Goal: Task Accomplishment & Management: Manage account settings

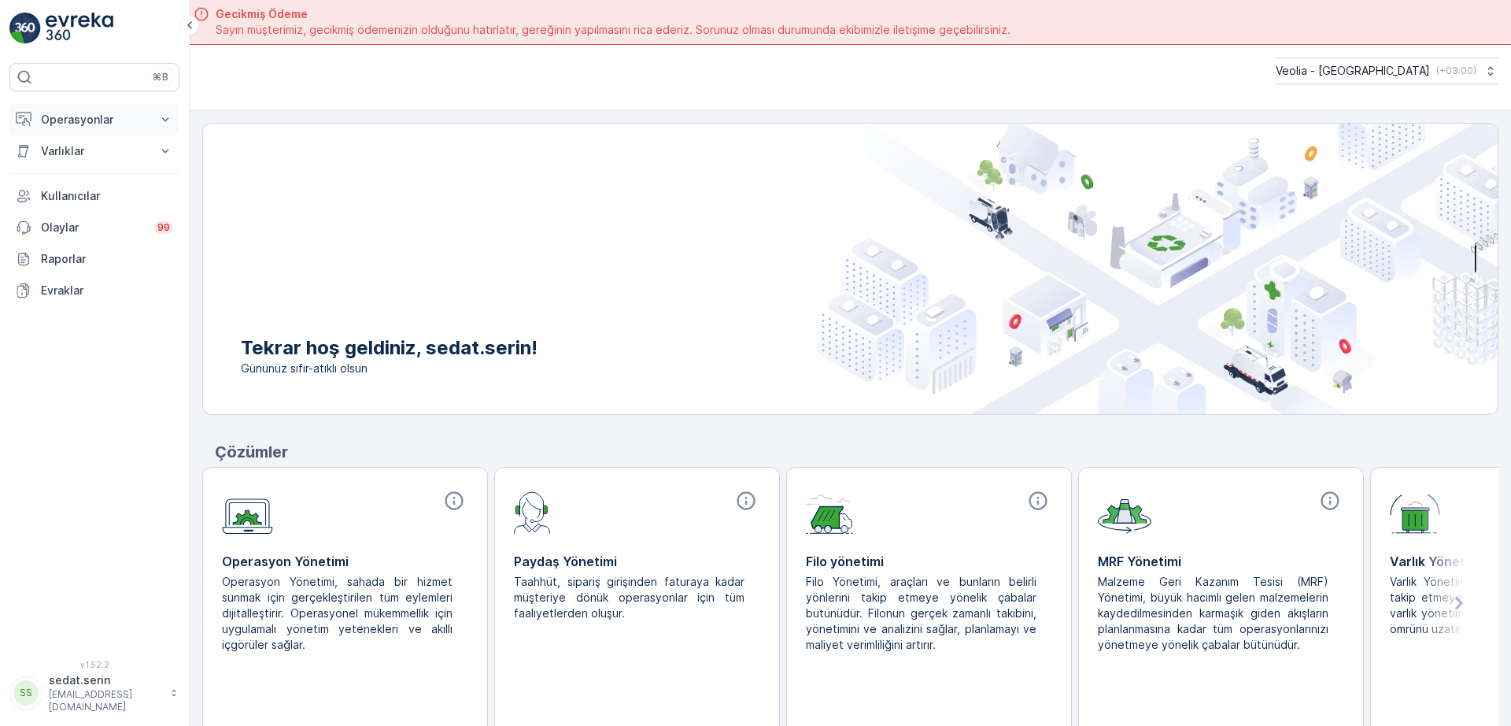
click at [75, 122] on p "Operasyonlar" at bounding box center [94, 120] width 107 height 16
click at [72, 164] on p "Planlama" at bounding box center [63, 169] width 46 height 16
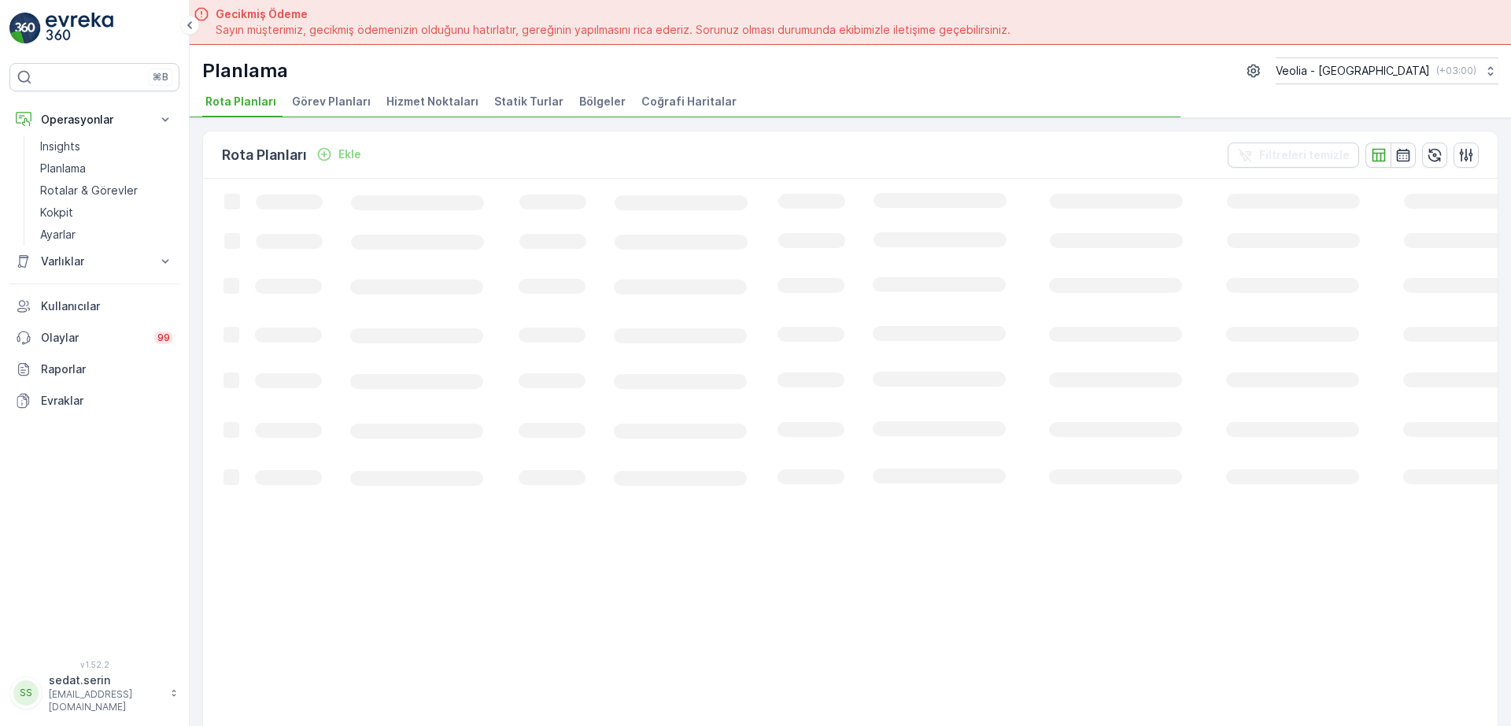
click at [453, 100] on span "Hizmet Noktaları" at bounding box center [432, 102] width 92 height 16
click at [1397, 150] on icon "button" at bounding box center [1403, 155] width 13 height 12
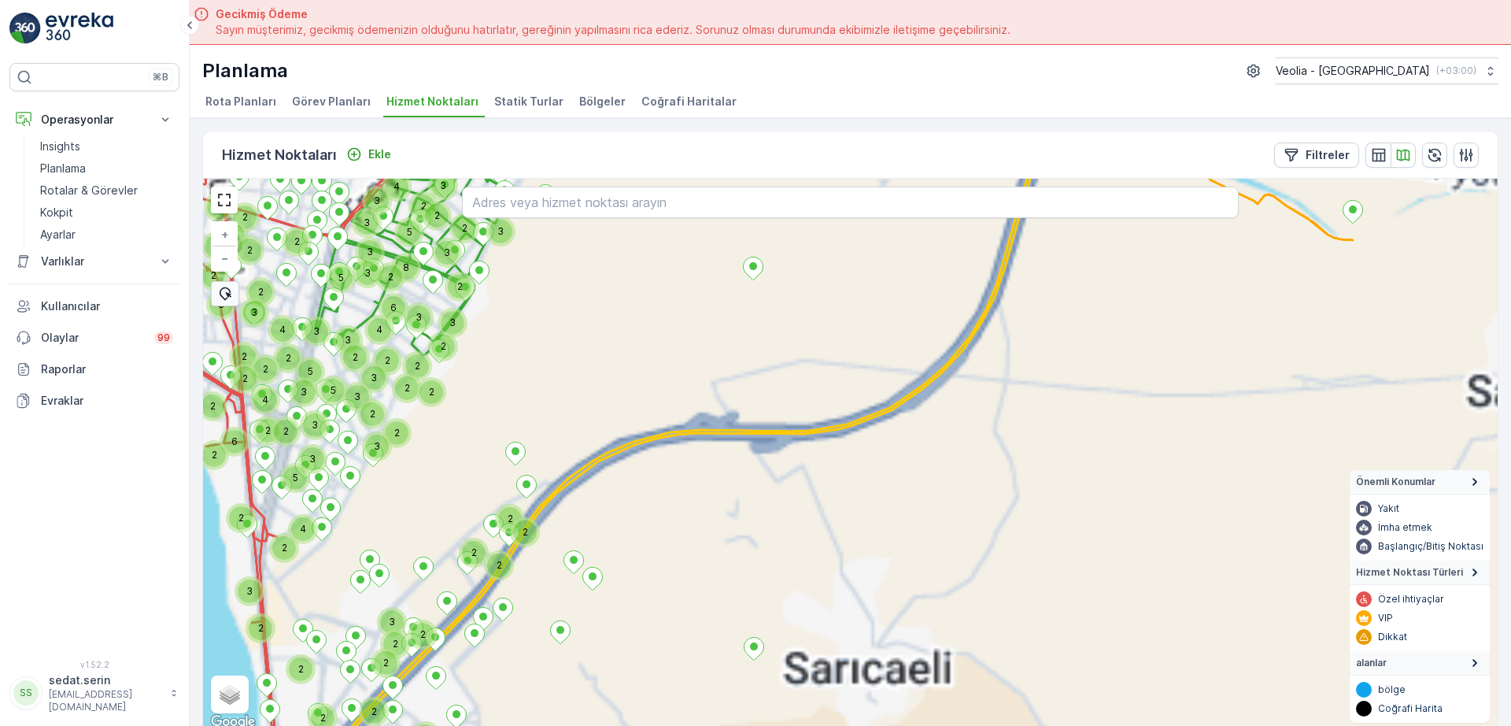
scroll to position [6, 0]
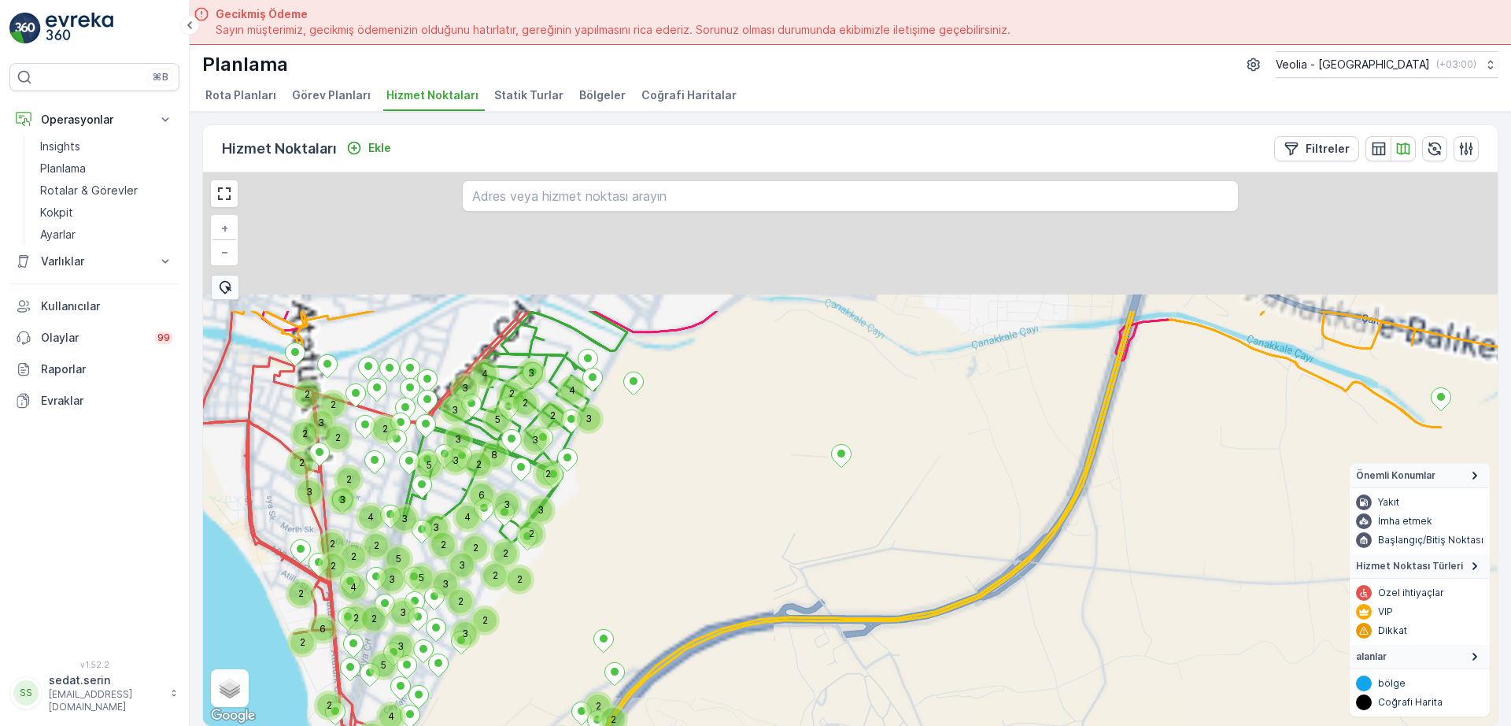
drag, startPoint x: 718, startPoint y: 277, endPoint x: 807, endPoint y: 471, distance: 212.7
click at [807, 471] on div "2 2 2 3 4 2 2 2 2 2 2 2 3 2 3 2 3 3 2 4 3 3 3 3 3 2 2 3 3 2 2 2 6 4 3 2 8 2 2 5…" at bounding box center [850, 448] width 1294 height 553
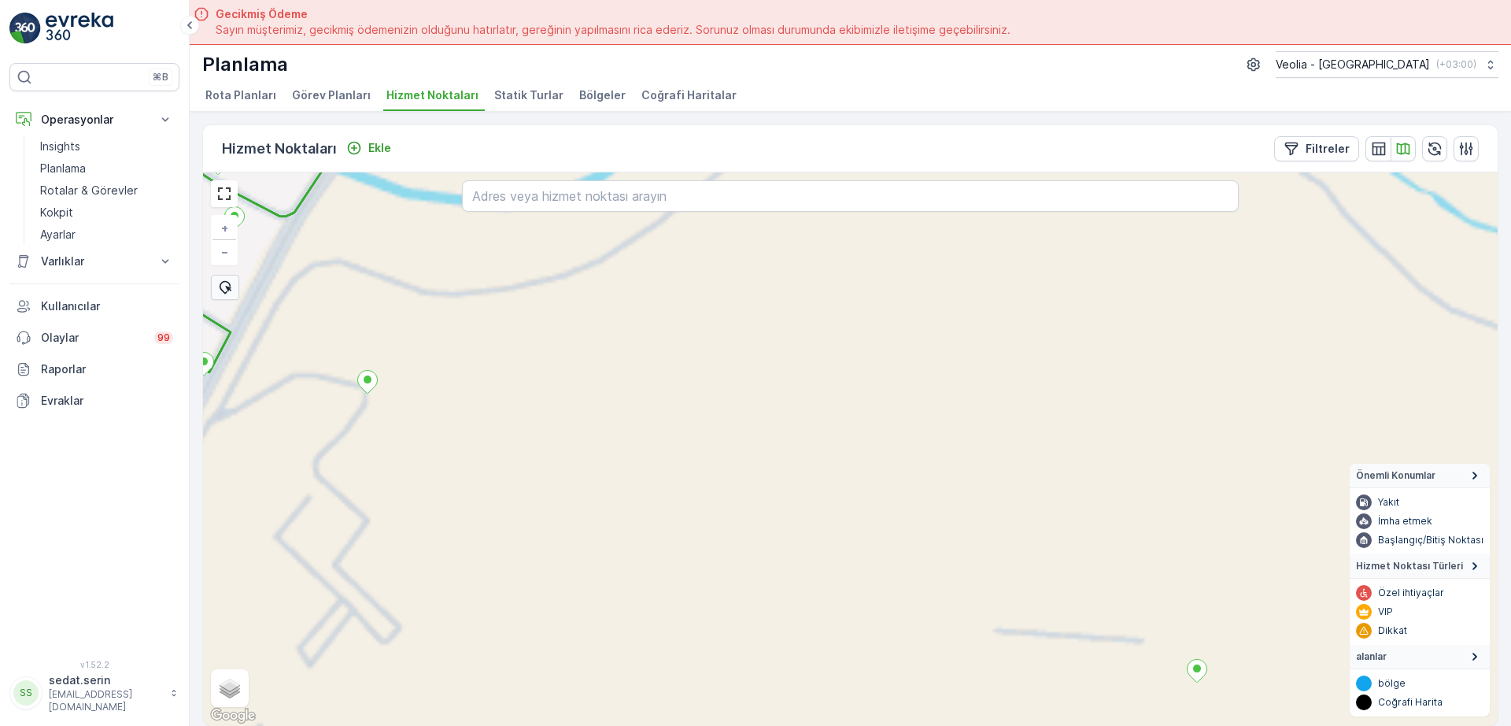
drag, startPoint x: 737, startPoint y: 327, endPoint x: 1031, endPoint y: 596, distance: 398.2
click at [1030, 597] on div "+ − Uydu Yol haritası Arazi Karışık Leaflet Klavye kısayolları Harita Verileri …" at bounding box center [850, 448] width 1294 height 553
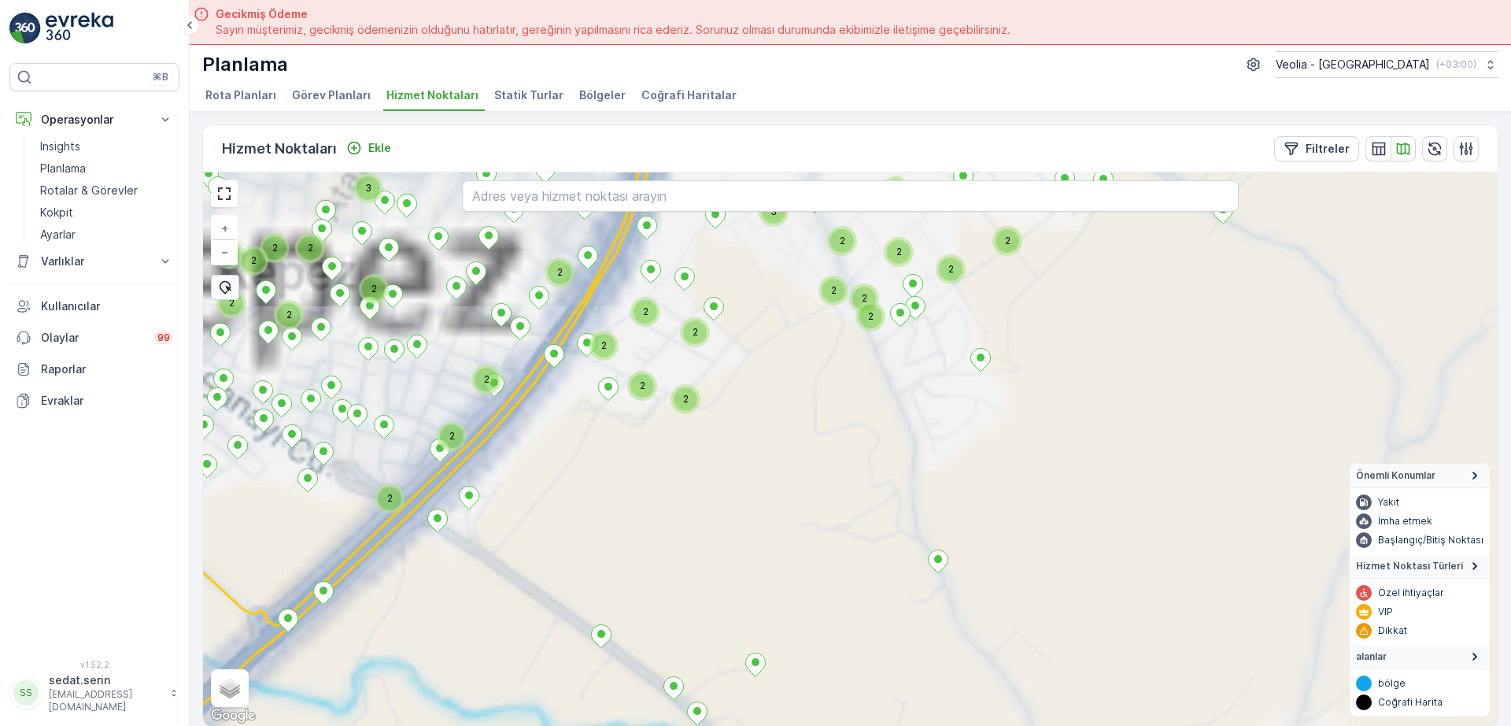
drag, startPoint x: 842, startPoint y: 275, endPoint x: 951, endPoint y: 763, distance: 500.0
click at [951, 725] on html "⌘B Operasyonlar Insights Planlama Rotalar & Görevler Kokpit Ayarlar Varlıklar V…" at bounding box center [755, 363] width 1511 height 726
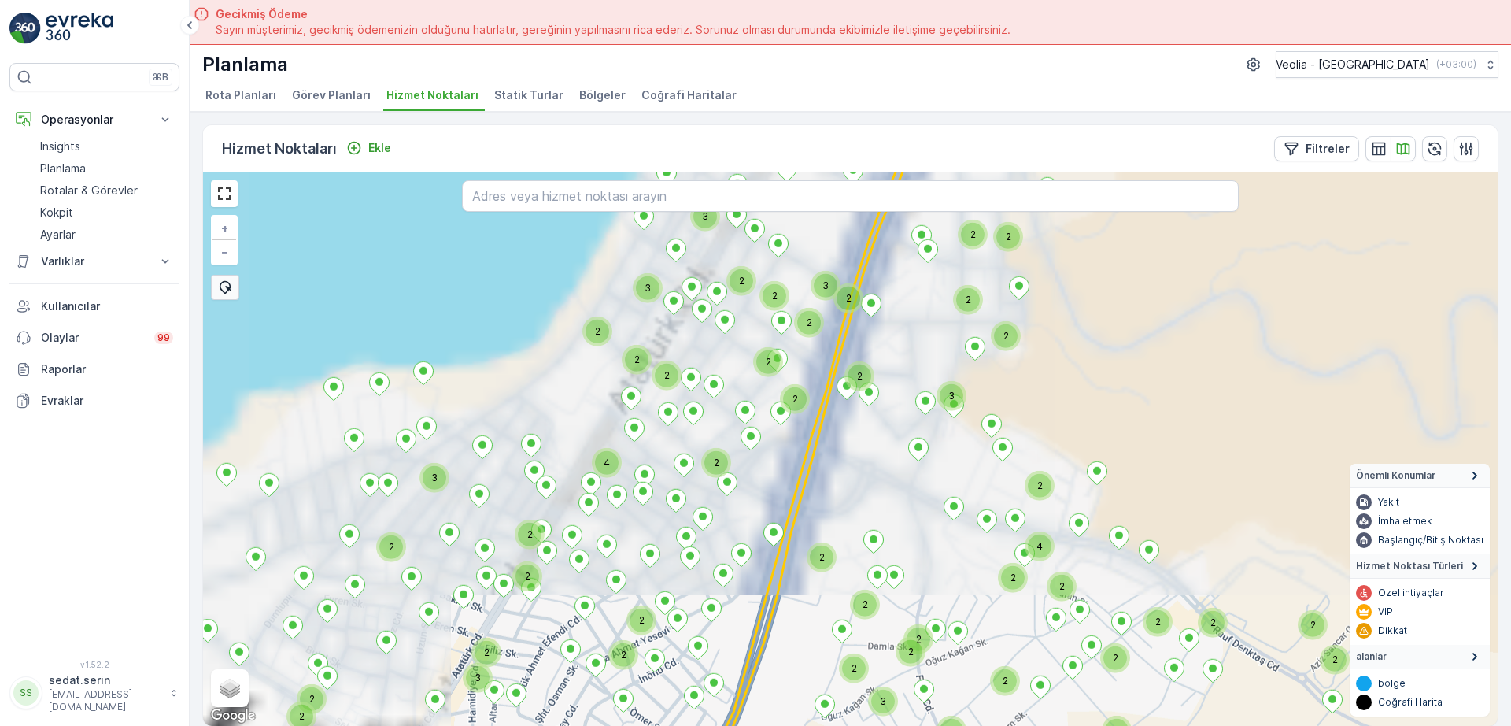
click at [902, 725] on html "⌘B Operasyonlar Insights Planlama Rotalar & Görevler Kokpit Ayarlar Varlıklar V…" at bounding box center [755, 363] width 1511 height 726
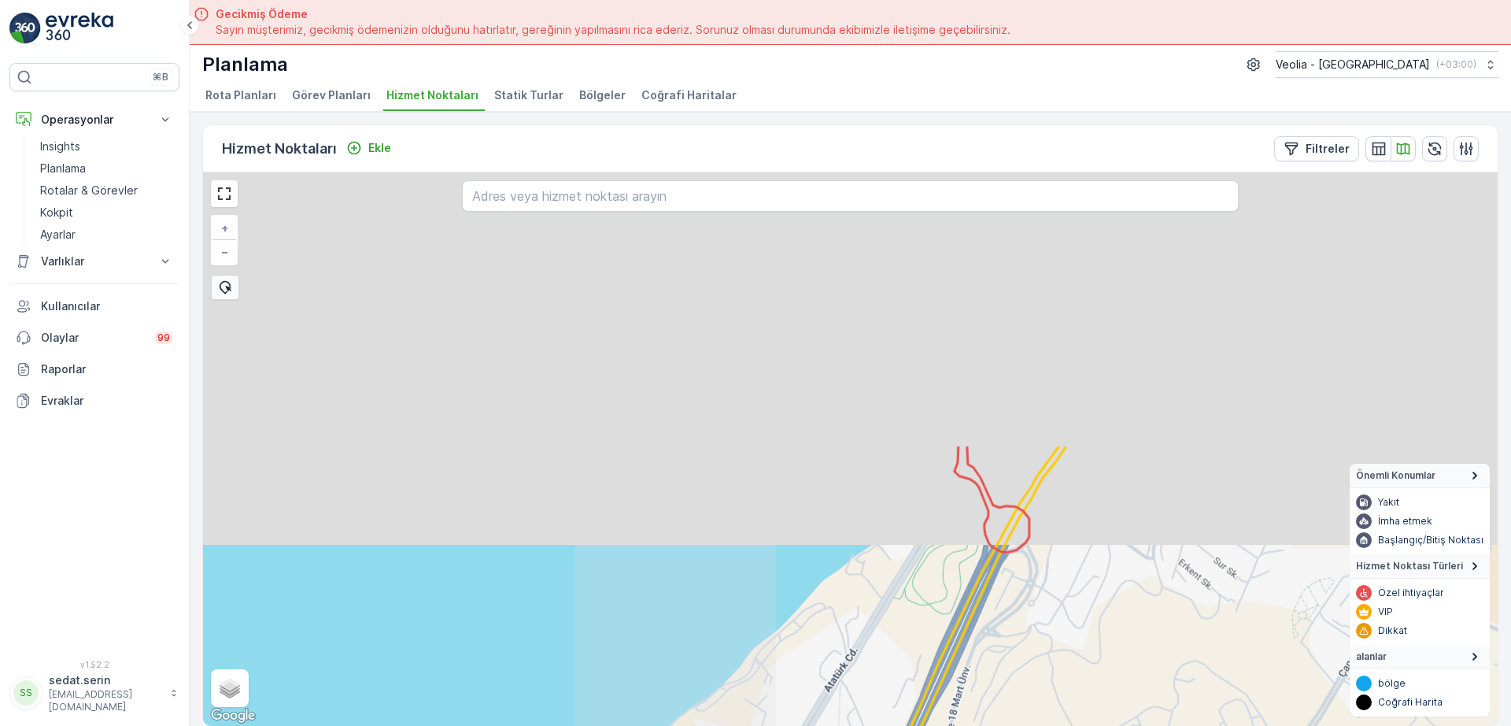
drag, startPoint x: 944, startPoint y: 460, endPoint x: 961, endPoint y: 656, distance: 196.6
click at [956, 725] on html "⌘B Operasyonlar Insights Planlama Rotalar & Görevler Kokpit Ayarlar Varlıklar V…" at bounding box center [755, 363] width 1511 height 726
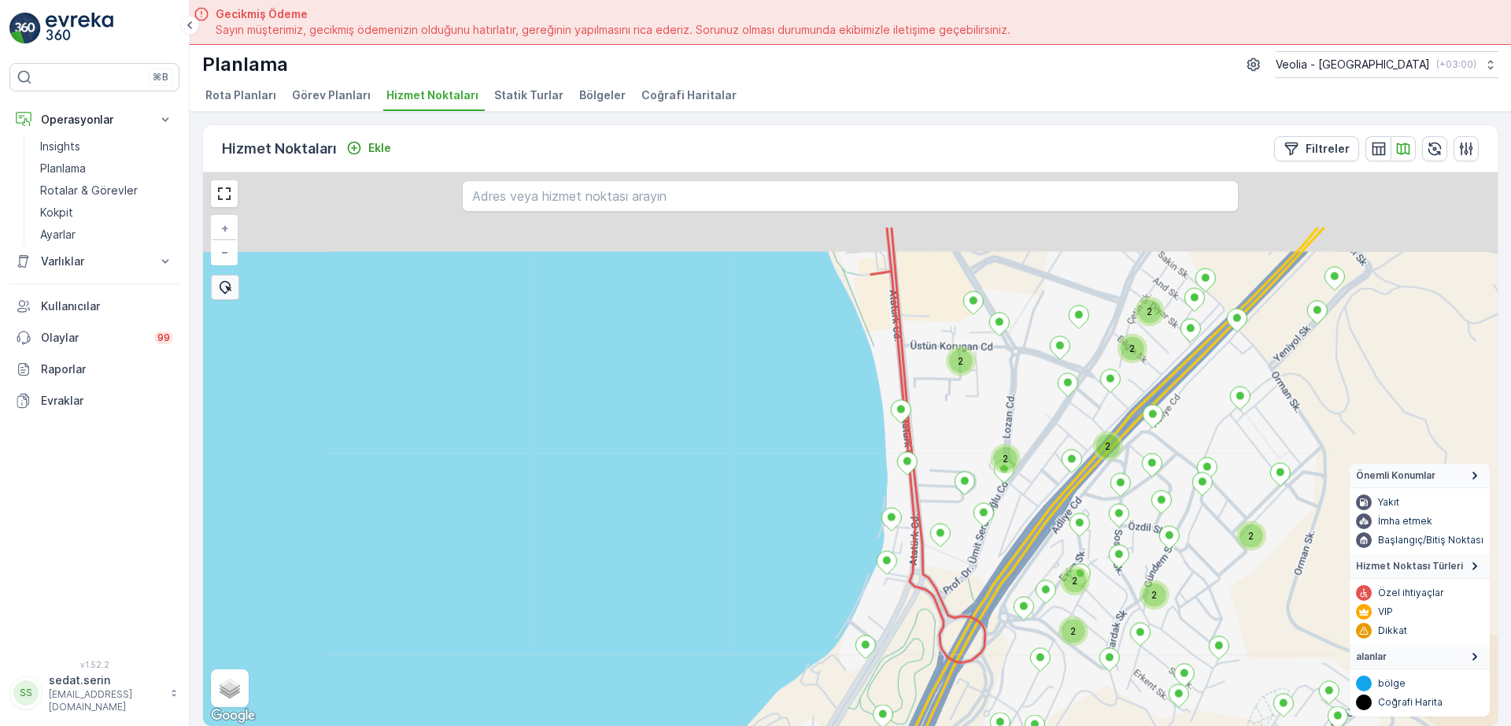
drag, startPoint x: 1006, startPoint y: 469, endPoint x: 957, endPoint y: 536, distance: 82.8
click at [957, 542] on div "2 2 2 2 2 2 2 2 2 2 + − Uydu Yol haritası Arazi Karışık Leaflet Klavye kısayoll…" at bounding box center [850, 448] width 1294 height 553
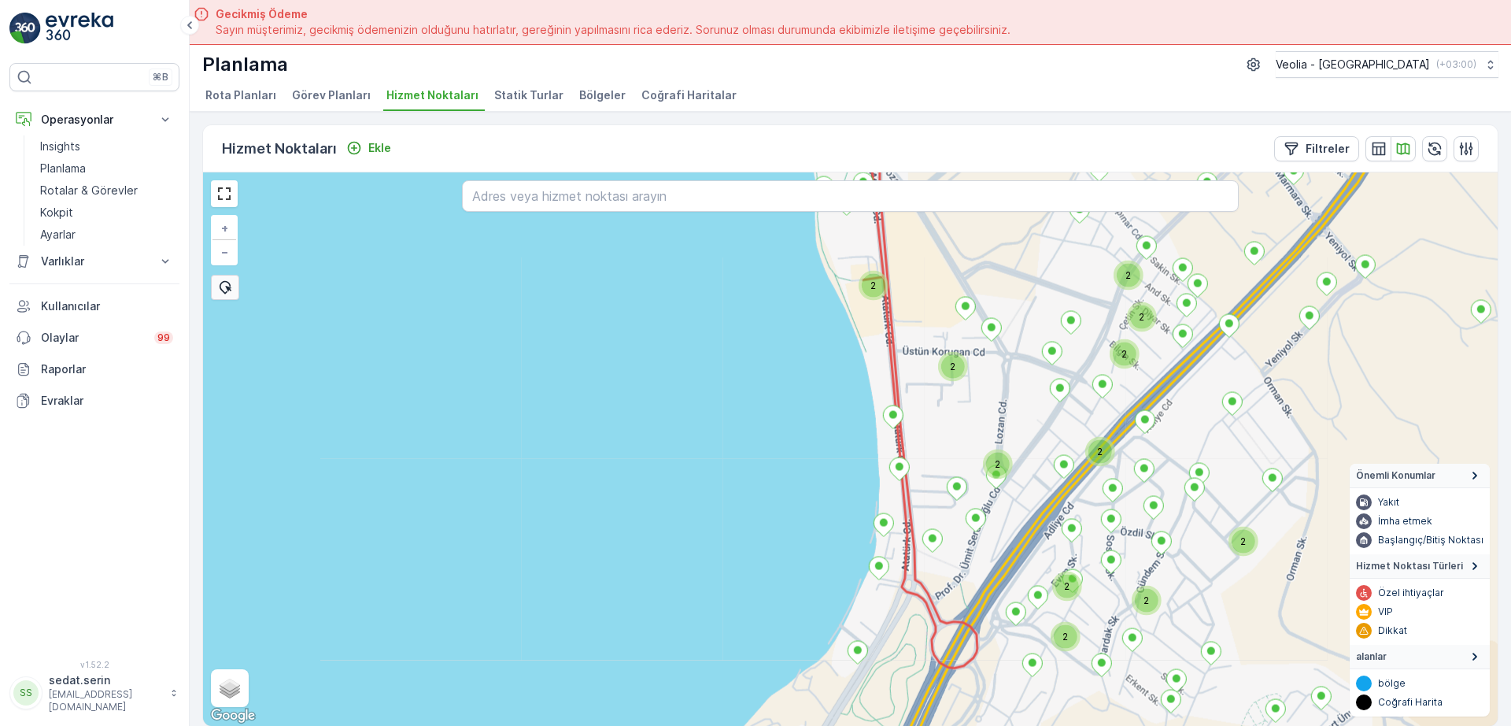
click at [335, 81] on div "Planlama Veolia - [GEOGRAPHIC_DATA] ( +03:00 ) Rota Planları Görev Planları Hiz…" at bounding box center [850, 75] width 1321 height 73
click at [342, 92] on span "Görev Planları" at bounding box center [331, 95] width 79 height 16
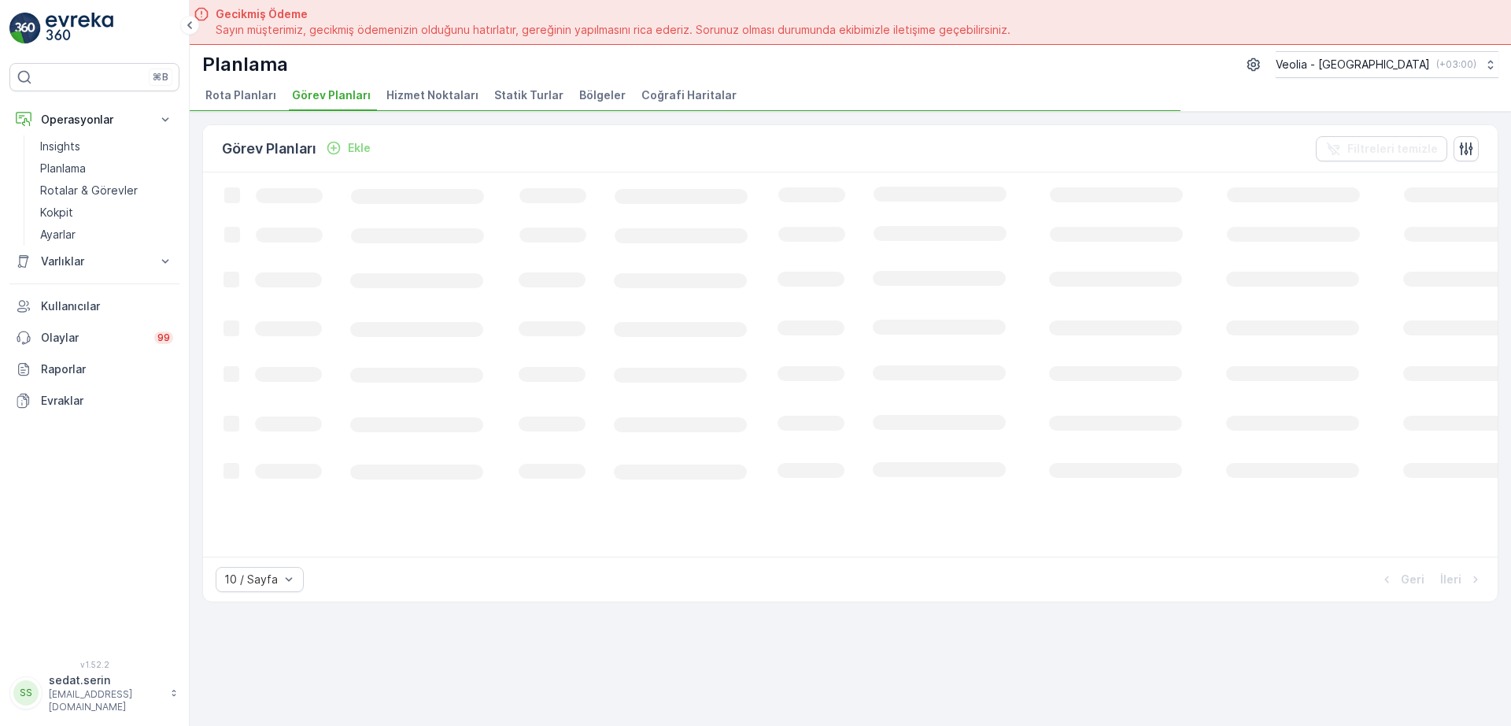
click at [419, 90] on span "Hizmet Noktaları" at bounding box center [432, 95] width 92 height 16
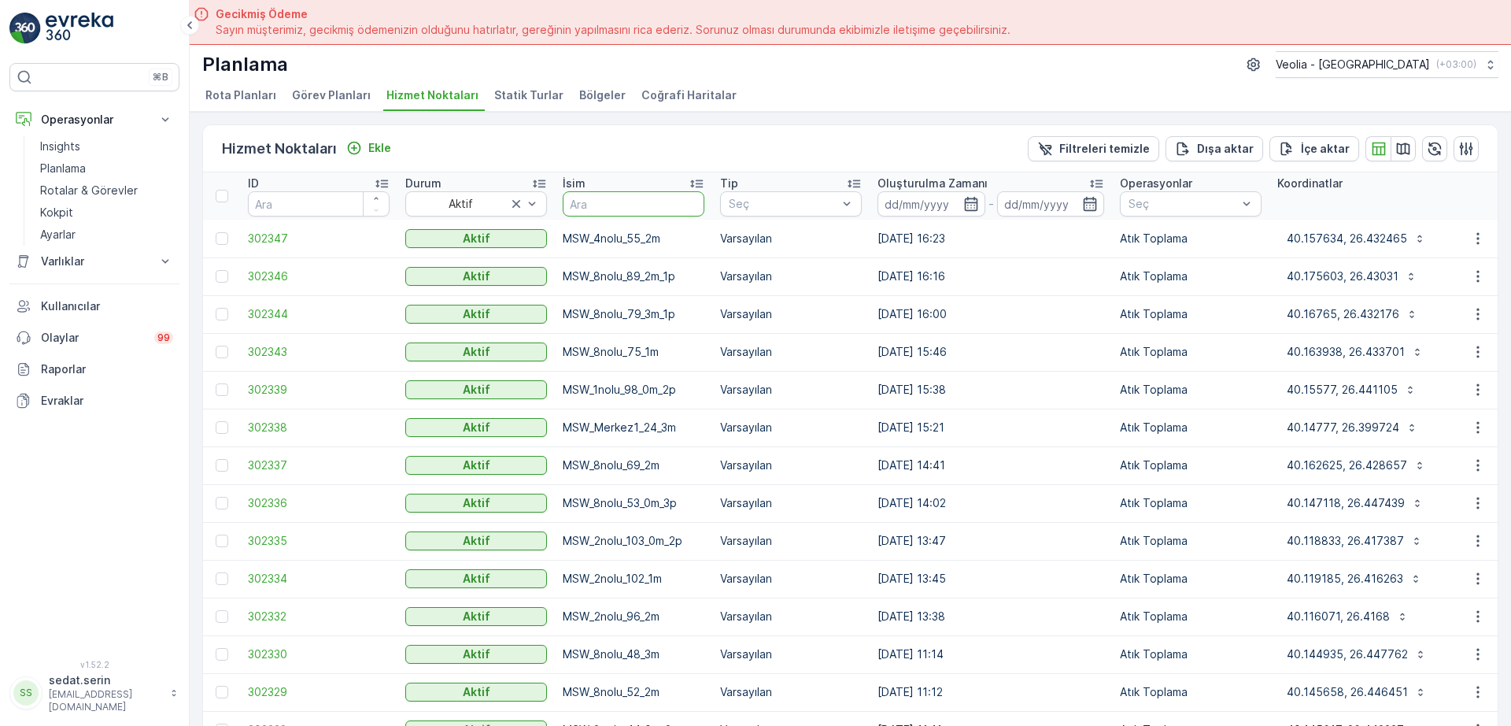
click at [648, 203] on input "text" at bounding box center [634, 203] width 142 height 25
type input "MSW"
type input "MSW_"
click at [1235, 152] on p "Dışa aktar" at bounding box center [1225, 149] width 57 height 16
click at [1293, 97] on span "reports" at bounding box center [1370, 95] width 212 height 17
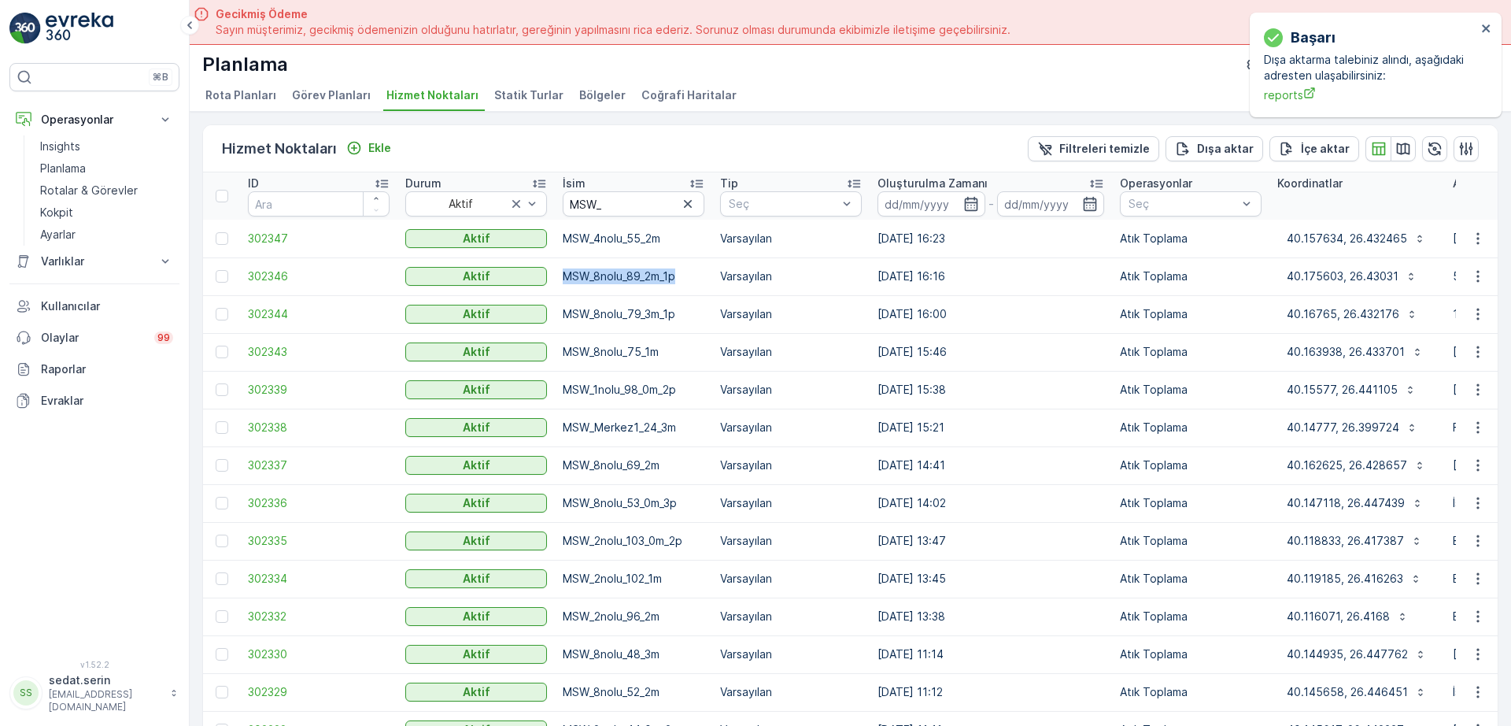
drag, startPoint x: 562, startPoint y: 279, endPoint x: 679, endPoint y: 278, distance: 117.3
click at [679, 278] on td "MSW_8nolu_89_2m_1p" at bounding box center [633, 276] width 157 height 38
click at [646, 201] on input "MSW_" at bounding box center [634, 203] width 142 height 25
type input "MSW_g"
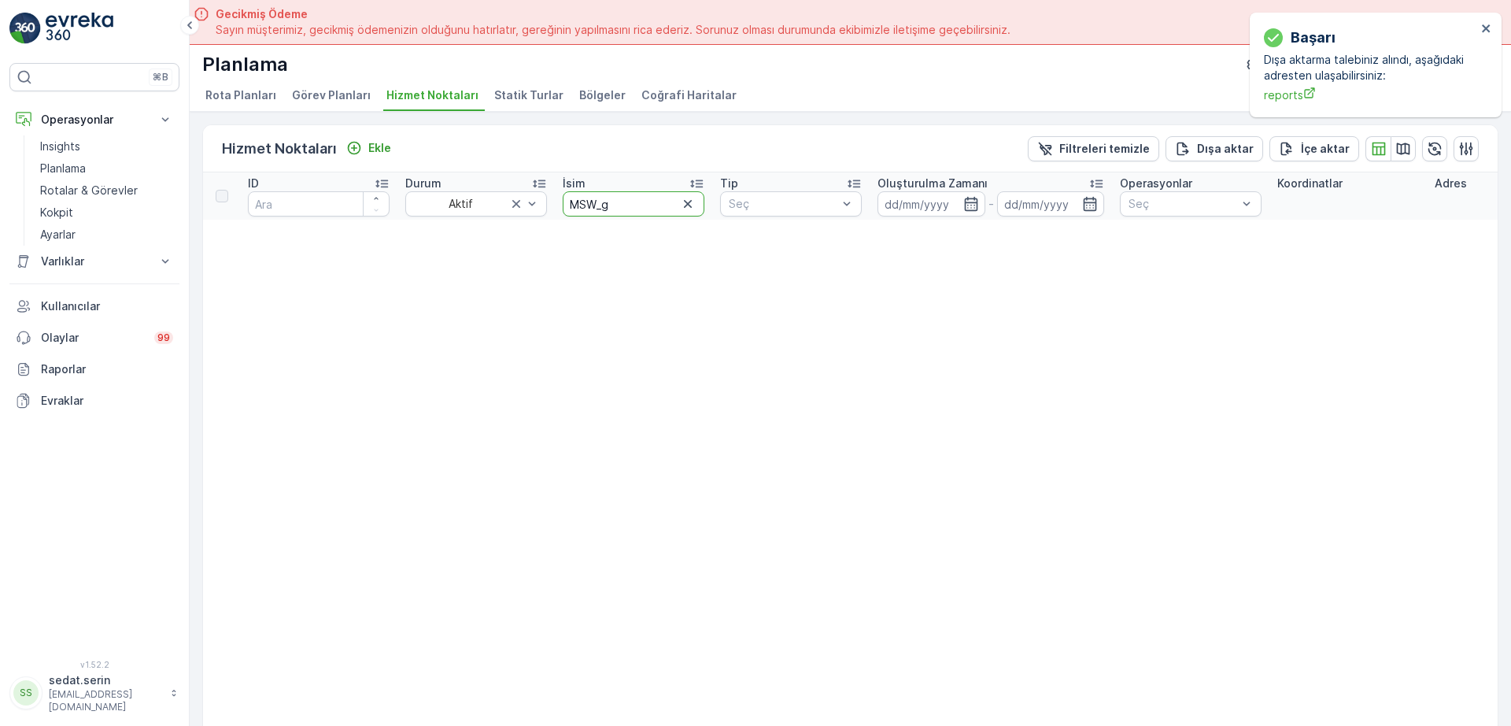
click at [629, 203] on input "MSW_g" at bounding box center [634, 203] width 142 height 25
type input "MSW_"
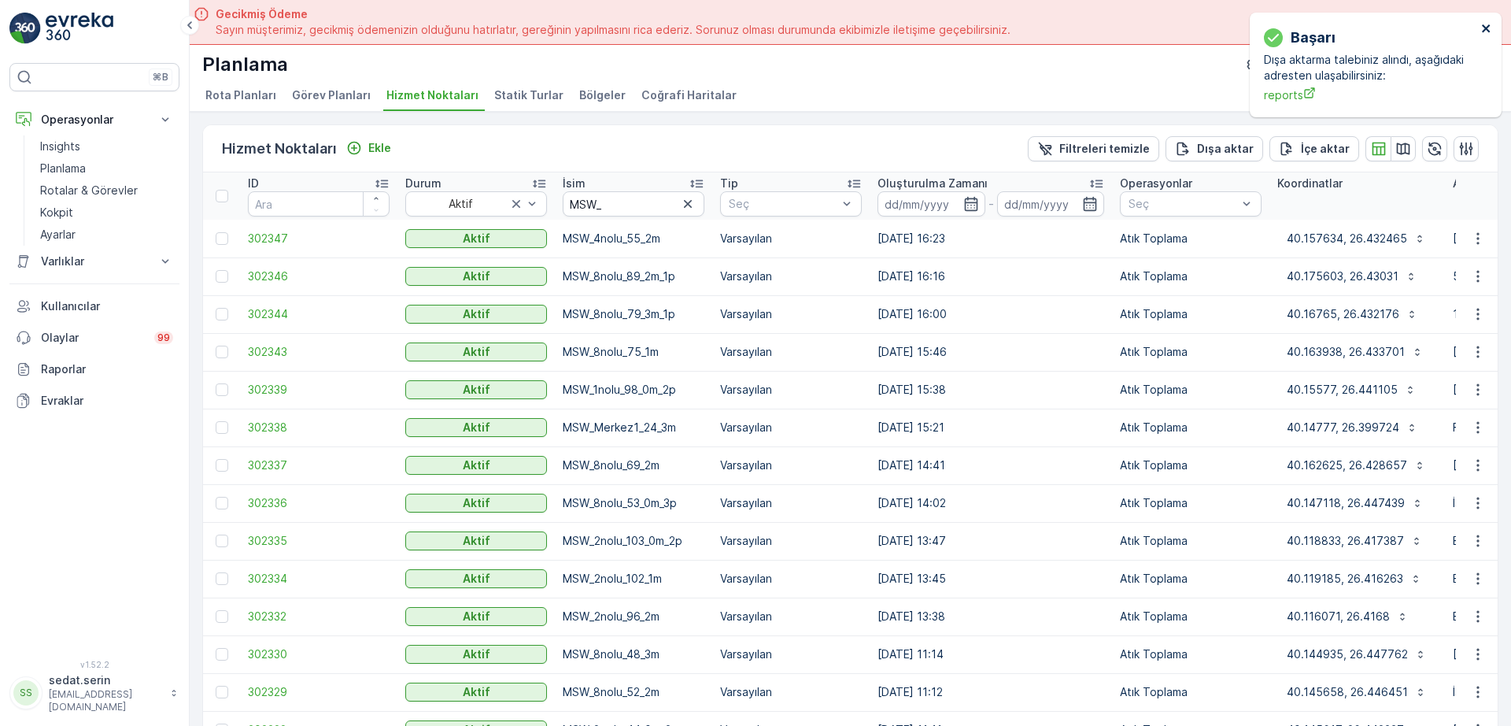
click at [1487, 29] on icon "close" at bounding box center [1486, 28] width 8 height 8
click at [1402, 151] on icon "button" at bounding box center [1403, 149] width 16 height 16
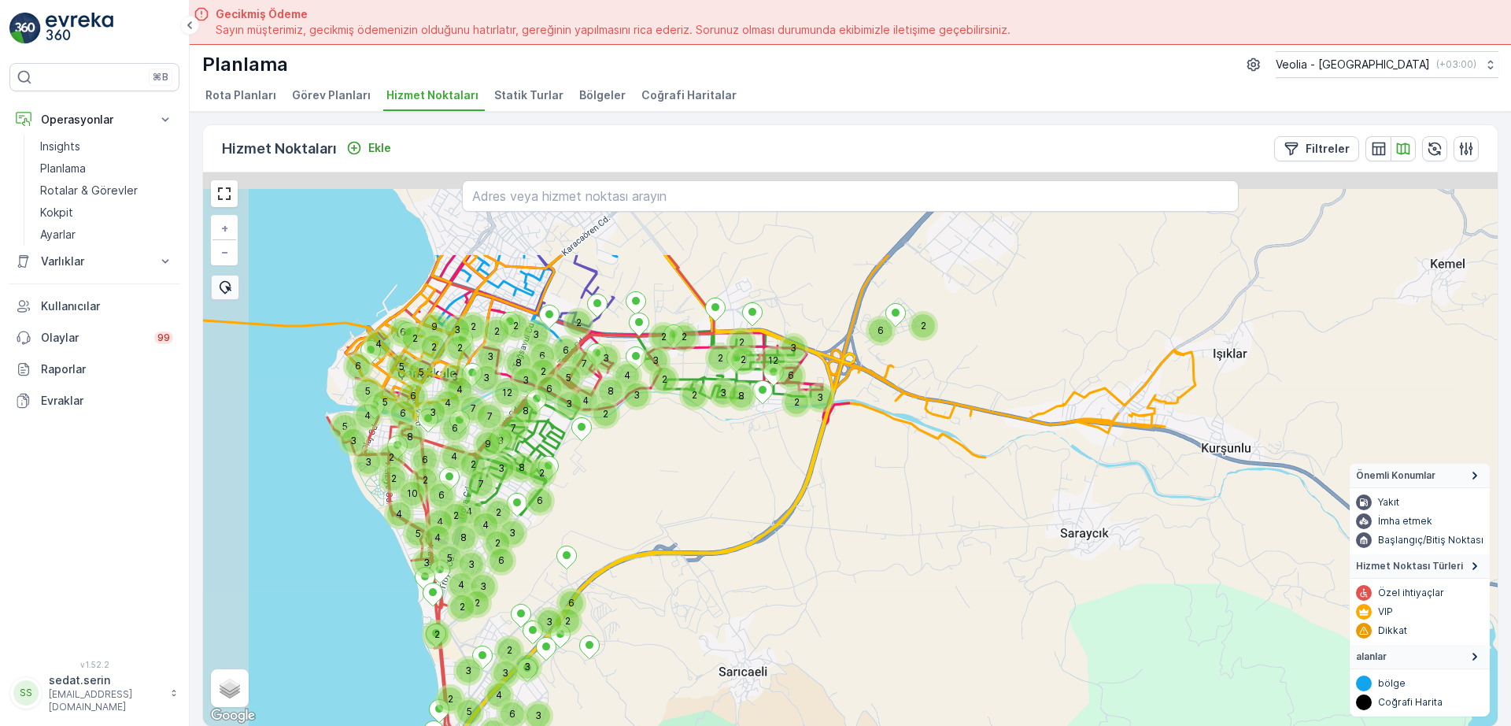
drag, startPoint x: 697, startPoint y: 325, endPoint x: 814, endPoint y: 461, distance: 179.2
click at [814, 461] on icon at bounding box center [620, 587] width 470 height 664
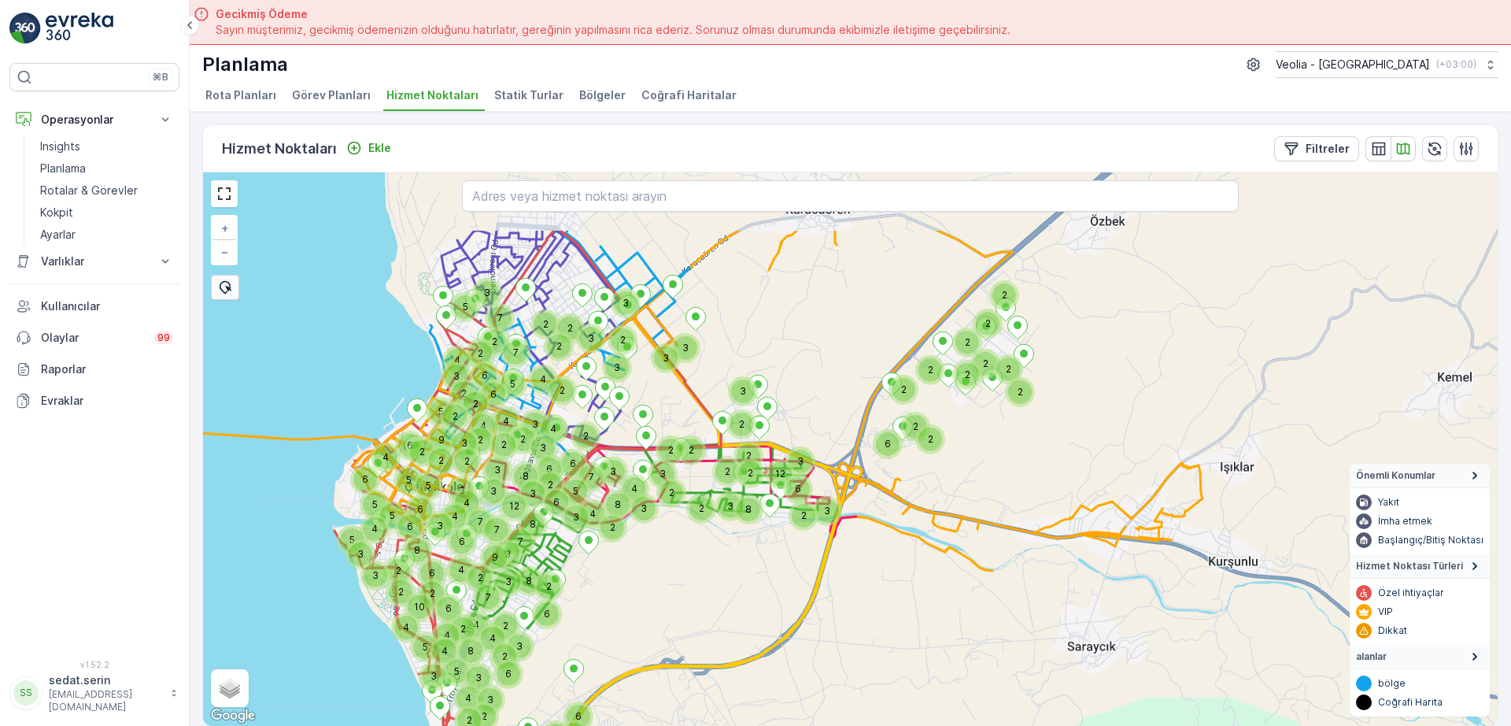
drag, startPoint x: 921, startPoint y: 312, endPoint x: 926, endPoint y: 423, distance: 111.1
click at [928, 441] on div "3 2 3 8 4 3 2 12 2 6 8 3 3 2 2 3 2 2 3 2 2 6 2 3 2 6 3 6 2 6 2 7 5 6 8 4 6 3 3 …" at bounding box center [850, 448] width 1294 height 553
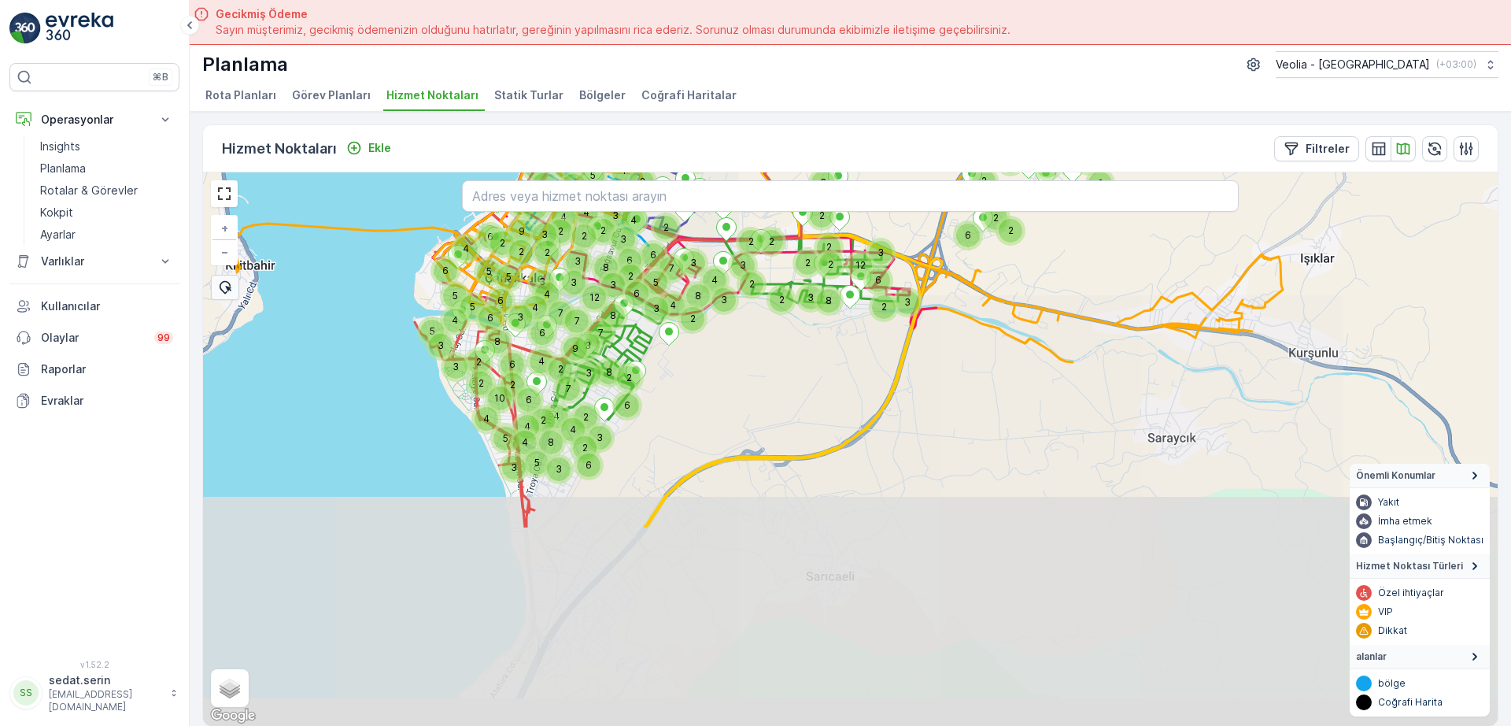
drag, startPoint x: 765, startPoint y: 598, endPoint x: 811, endPoint y: 462, distance: 143.6
click at [859, 368] on div "3 2 3 8 4 3 2 12 2 6 8 3 3 2 2 3 2 2 3 2 2 6 2 4 2 6 3 6 6 2 7 5 6 8 4 2 3 2 2 …" at bounding box center [850, 448] width 1294 height 553
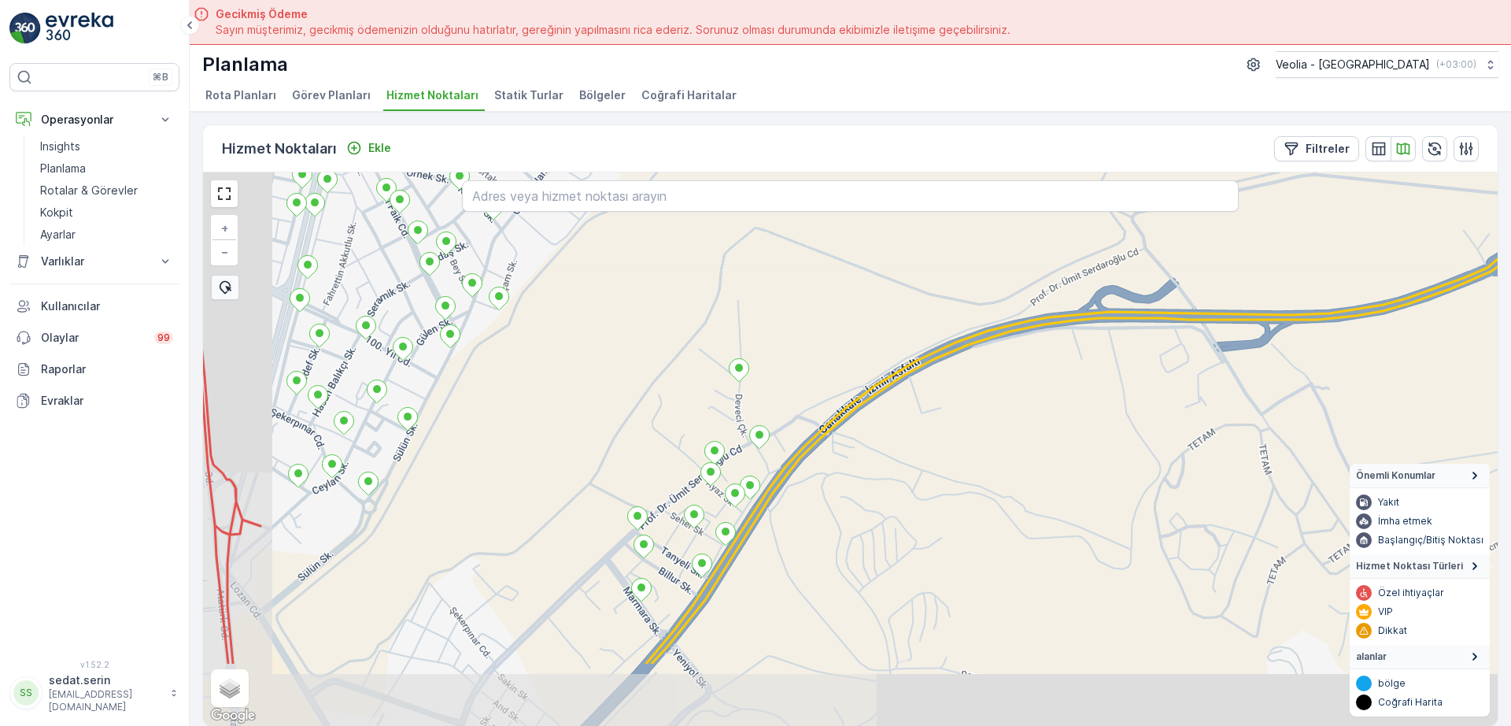
drag, startPoint x: 709, startPoint y: 482, endPoint x: 792, endPoint y: 387, distance: 126.6
click at [792, 387] on div "+ − Uydu Yol haritası Arazi Karışık Leaflet Klavye kısayolları Harita Verileri …" at bounding box center [850, 448] width 1294 height 553
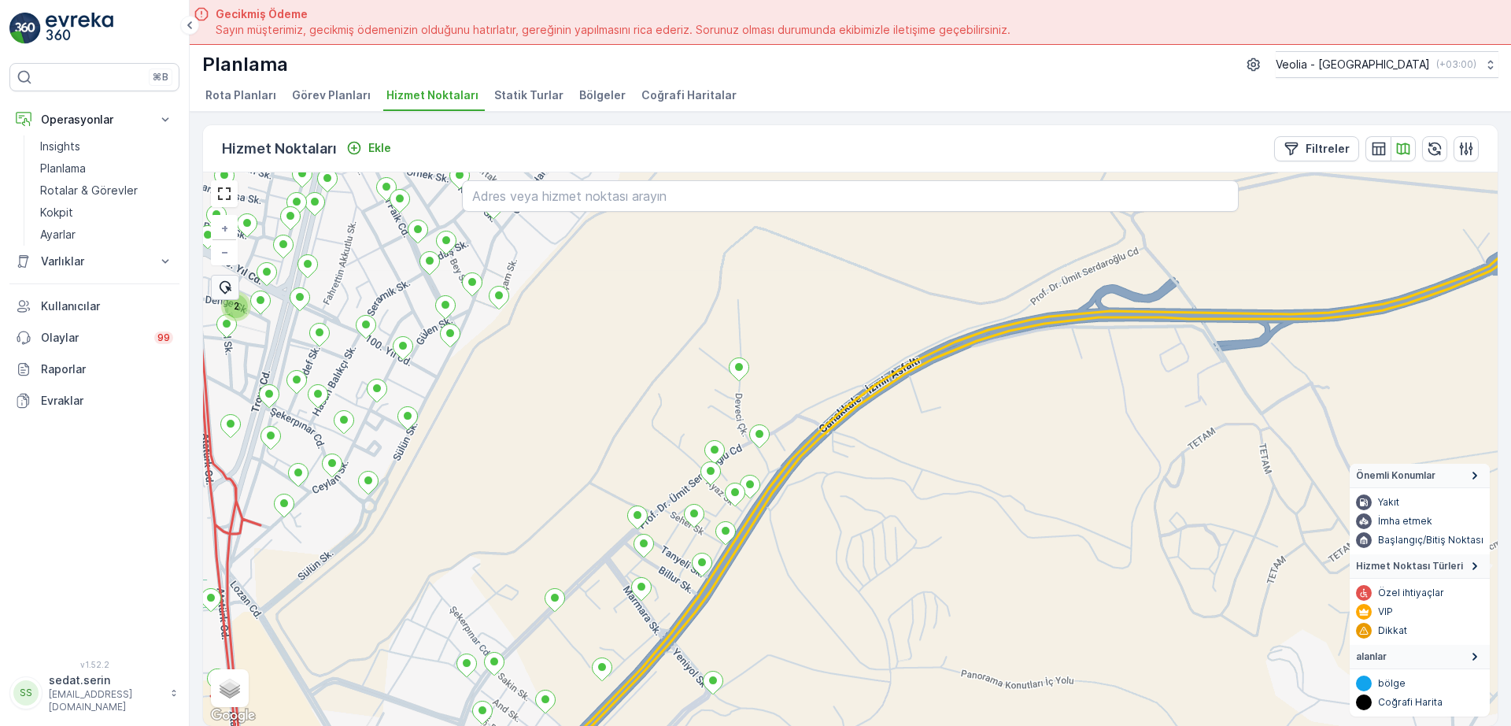
drag, startPoint x: 848, startPoint y: 474, endPoint x: 788, endPoint y: 408, distance: 89.1
click at [788, 408] on div "2 + − Uydu Yol haritası Arazi Karışık Leaflet Klavye kısayolları Harita Veriler…" at bounding box center [850, 448] width 1294 height 553
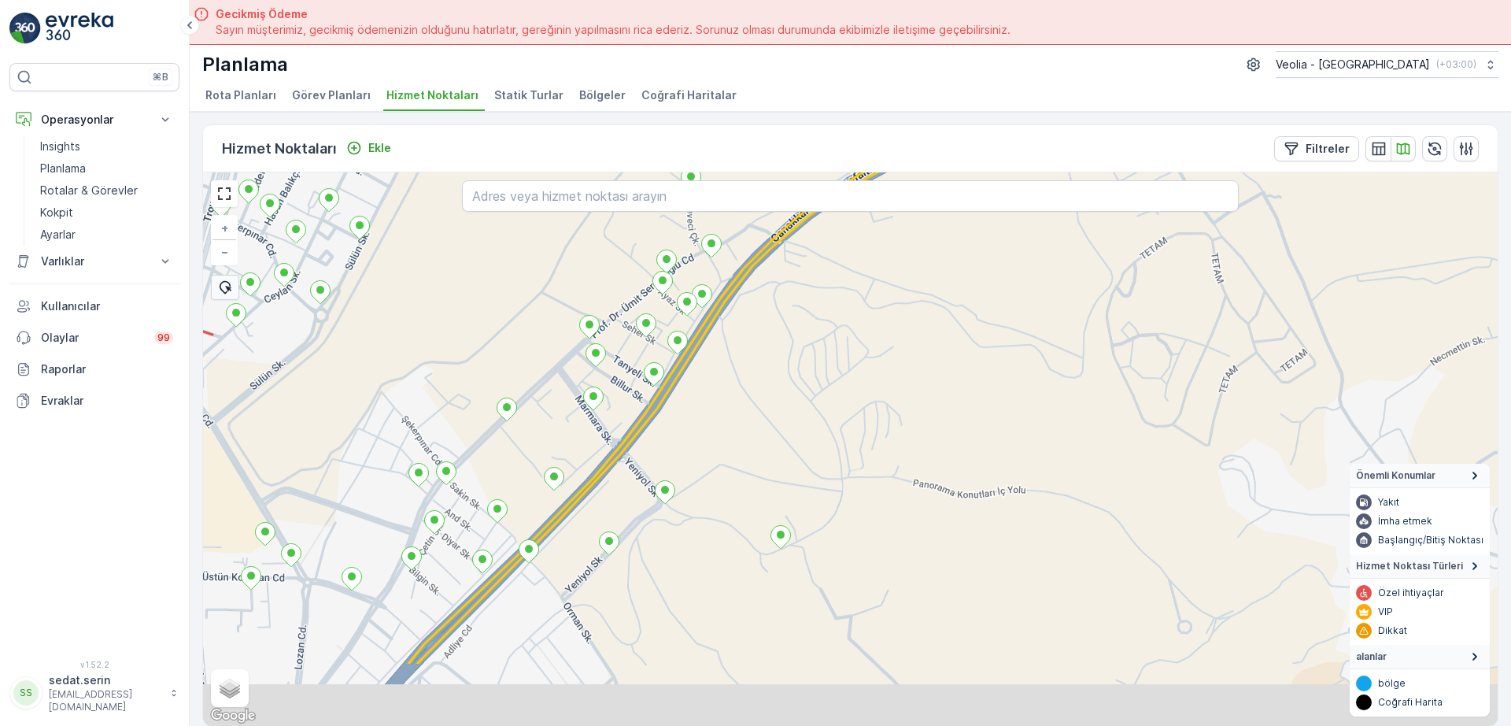
drag, startPoint x: 880, startPoint y: 380, endPoint x: 910, endPoint y: 297, distance: 87.9
click at [904, 308] on div "+ − Uydu Yol haritası Arazi Karışık Leaflet Klavye kısayolları Harita Verileri …" at bounding box center [850, 448] width 1294 height 553
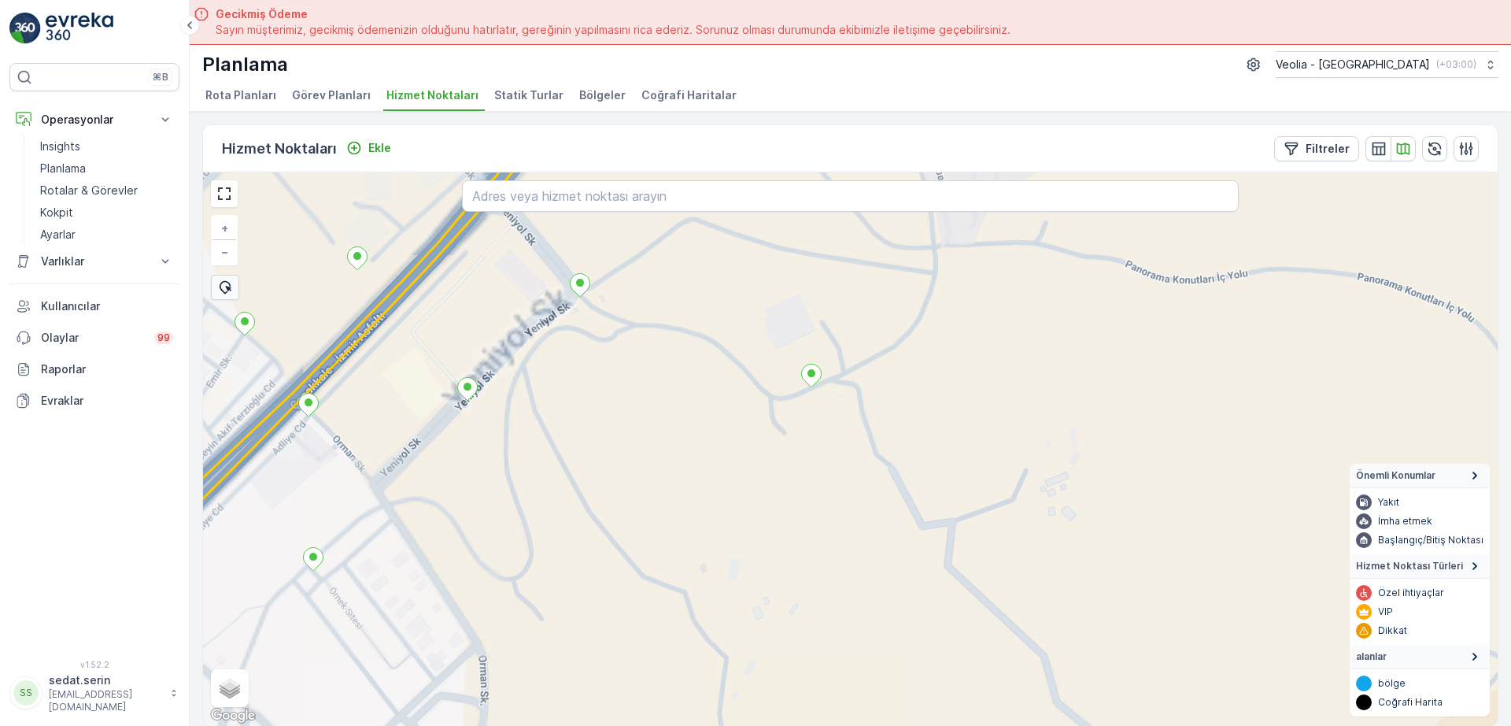
drag, startPoint x: 760, startPoint y: 508, endPoint x: 948, endPoint y: 297, distance: 283.2
click at [947, 297] on div "+ − Uydu Yol haritası Arazi Karışık Leaflet Klavye kısayolları Harita Verileri …" at bounding box center [850, 448] width 1294 height 553
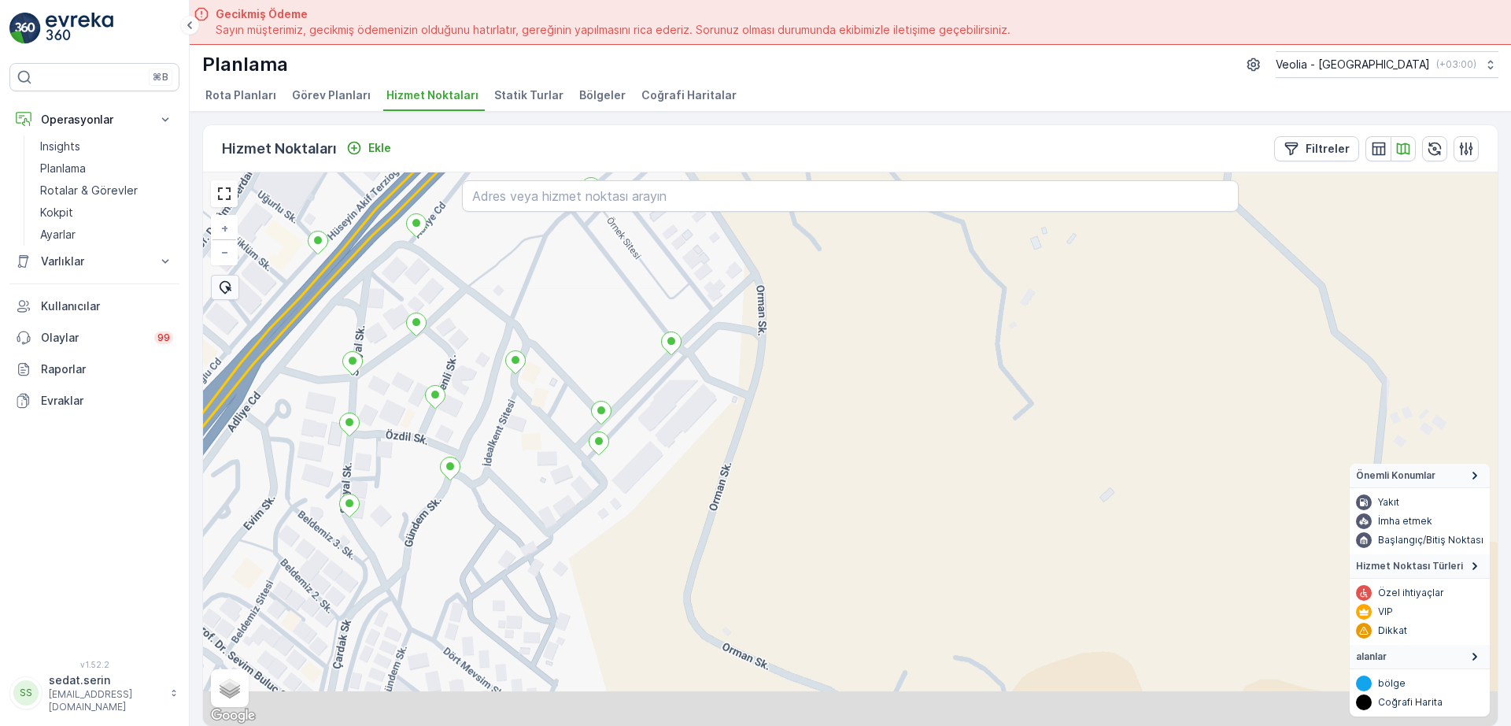
drag, startPoint x: 898, startPoint y: 480, endPoint x: 1009, endPoint y: 303, distance: 208.9
click at [1004, 305] on div "+ − Uydu Yol haritası Arazi Karışık Leaflet Klavye kısayolları Harita Verileri …" at bounding box center [850, 448] width 1294 height 553
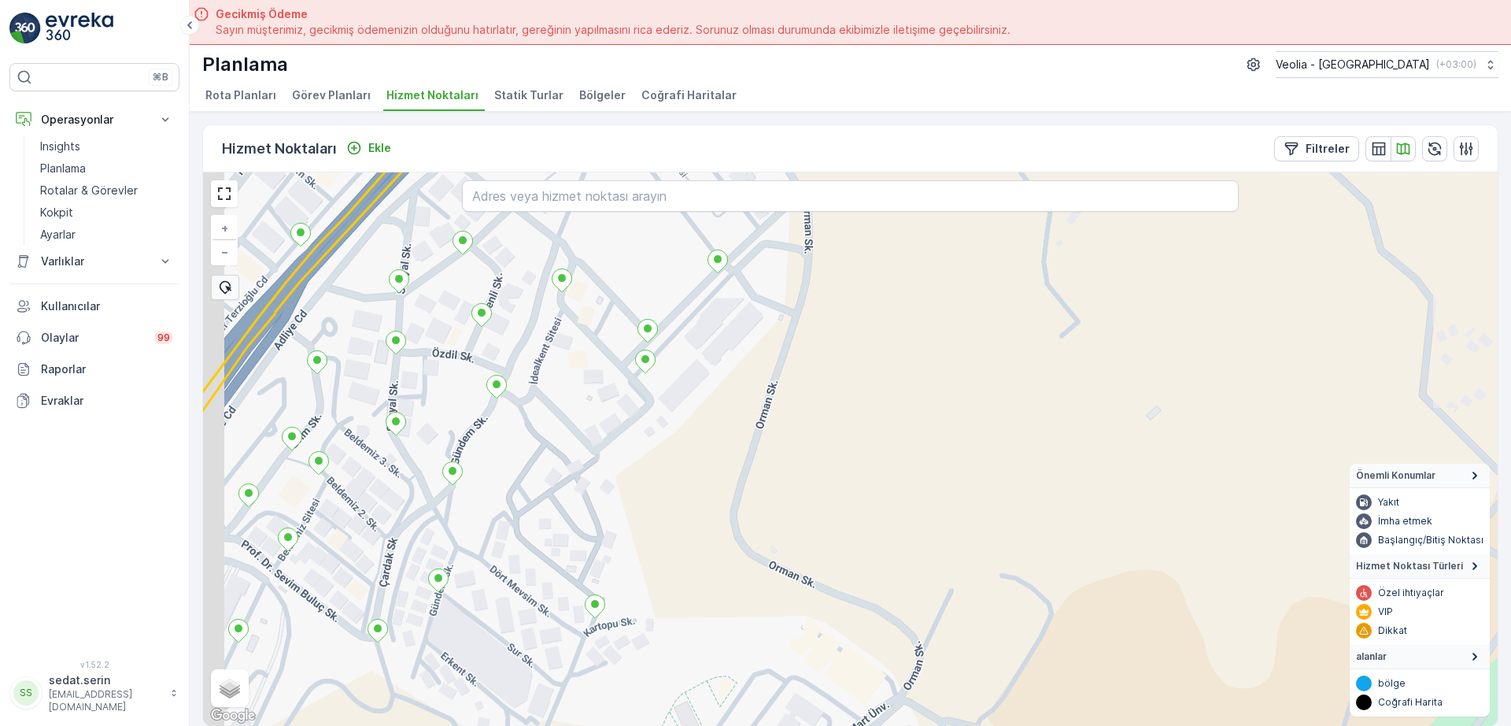
drag, startPoint x: 899, startPoint y: 451, endPoint x: 988, endPoint y: 285, distance: 188.7
click at [988, 285] on div "+ − Uydu Yol haritası Arazi Karışık Leaflet Klavye kısayolları Harita Verileri …" at bounding box center [850, 448] width 1294 height 553
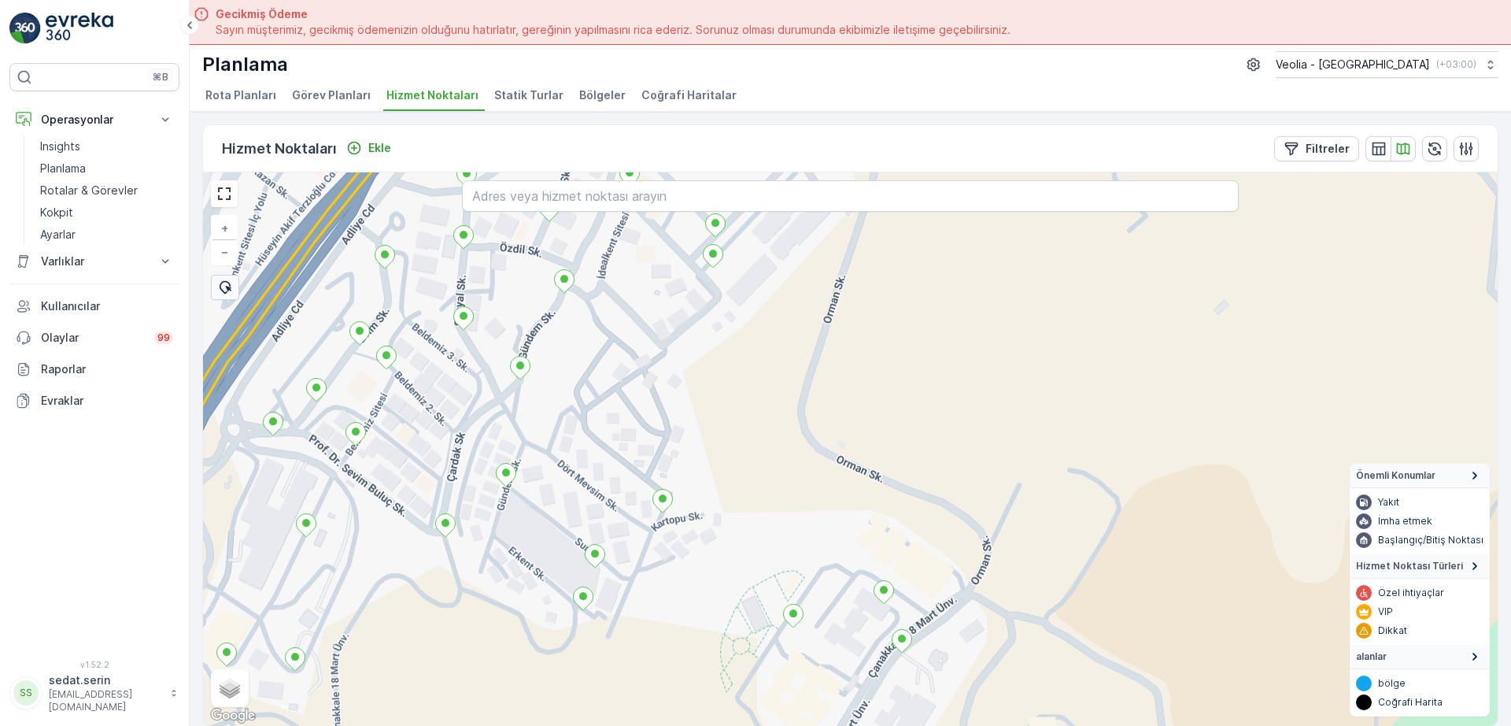
drag, startPoint x: 976, startPoint y: 317, endPoint x: 1062, endPoint y: 190, distance: 153.4
click at [1062, 190] on div "+ − Uydu Yol haritası Arazi Karışık Leaflet Klavye kısayolları Harita Verileri …" at bounding box center [850, 448] width 1294 height 553
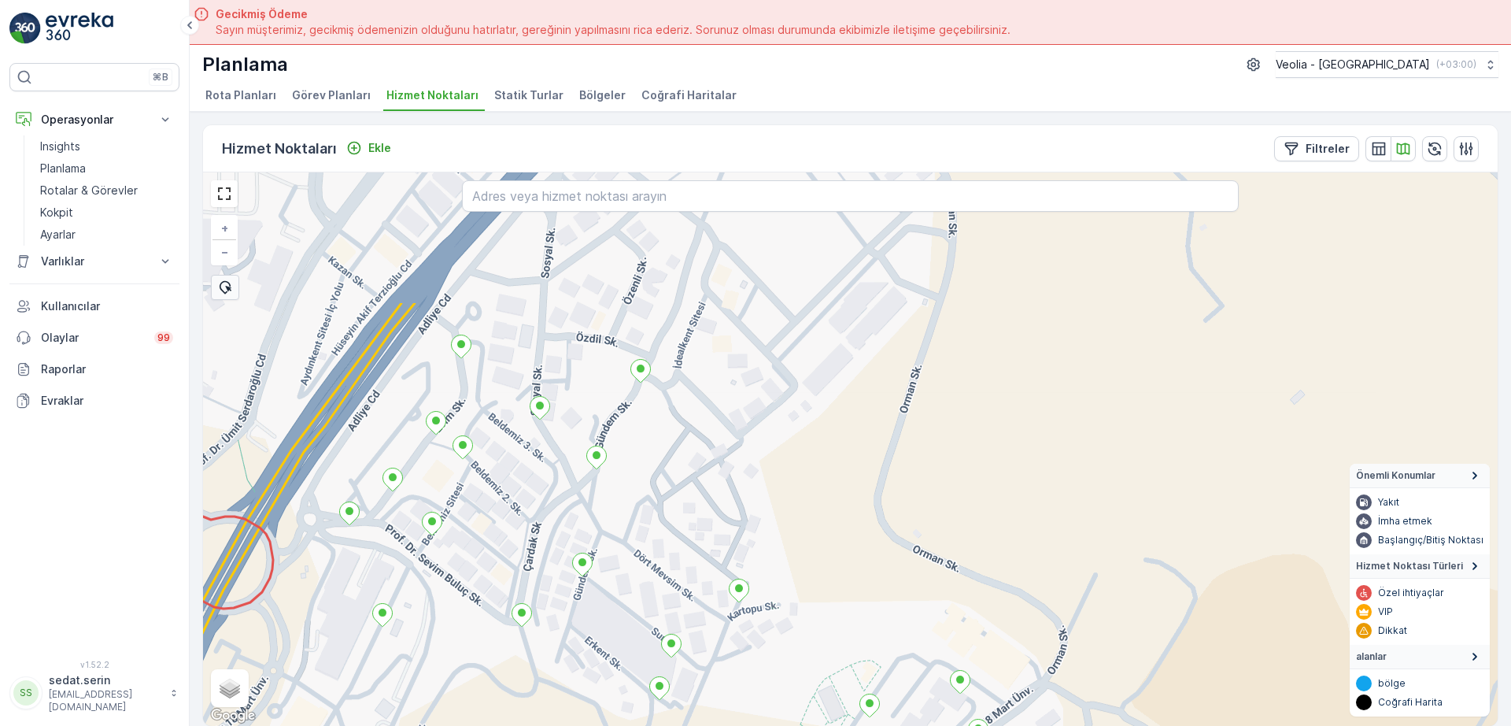
drag, startPoint x: 1077, startPoint y: 242, endPoint x: 1086, endPoint y: 428, distance: 185.9
click at [1086, 428] on div "+ − Uydu Yol haritası Arazi Karışık Leaflet Klavye kısayolları Harita Verileri …" at bounding box center [850, 448] width 1294 height 553
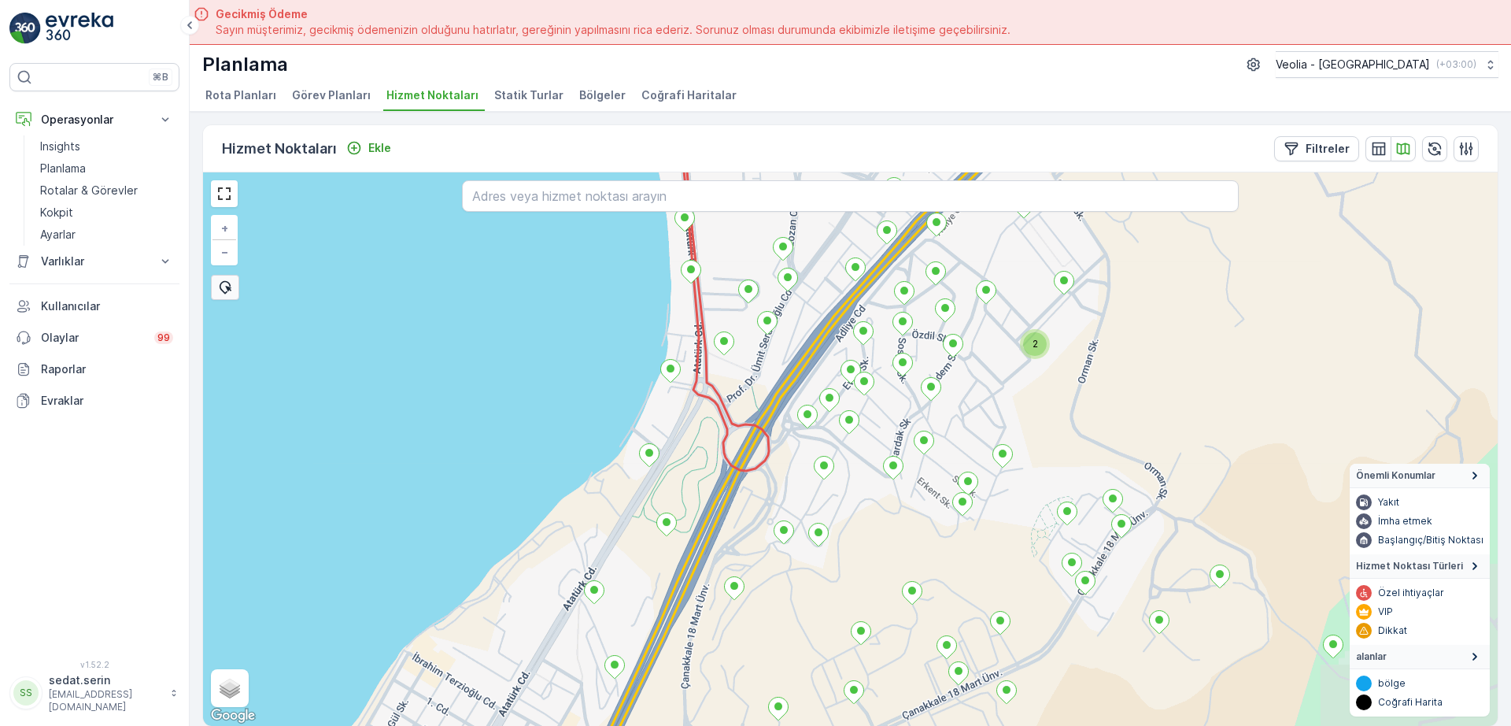
drag, startPoint x: 1243, startPoint y: 360, endPoint x: 1147, endPoint y: 425, distance: 115.5
click at [1147, 425] on div "2 + − Uydu Yol haritası Arazi Karışık Leaflet Klavye kısayolları Harita Veriler…" at bounding box center [850, 448] width 1294 height 553
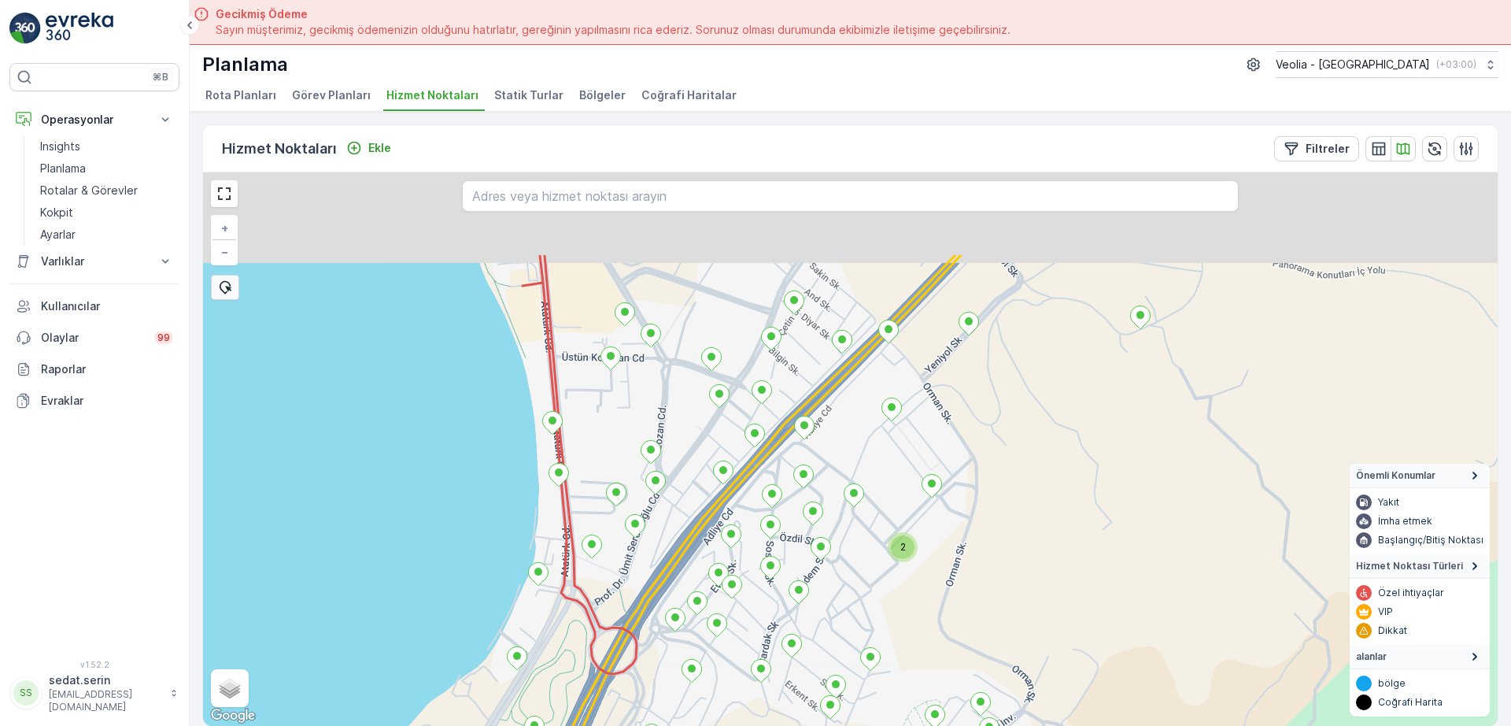
drag, startPoint x: 1028, startPoint y: 286, endPoint x: 992, endPoint y: 422, distance: 140.3
click at [992, 422] on div "2 + − Uydu Yol haritası Arazi Karışık Leaflet Klavye kısayolları Harita Veriler…" at bounding box center [850, 448] width 1294 height 553
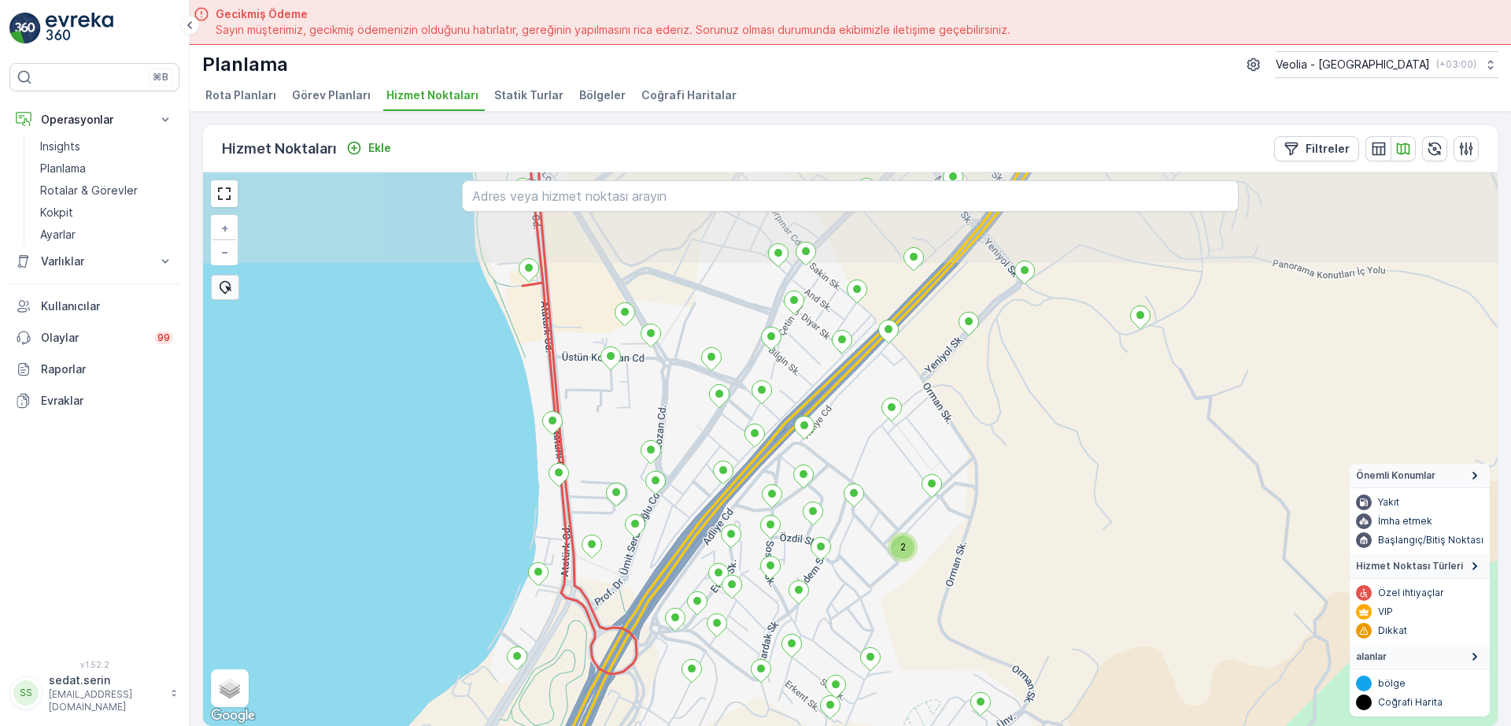
drag, startPoint x: 1043, startPoint y: 366, endPoint x: 975, endPoint y: 403, distance: 77.8
click at [975, 403] on div "2 + − Uydu Yol haritası Arazi Karışık Leaflet Klavye kısayolları Harita Veriler…" at bounding box center [850, 448] width 1294 height 553
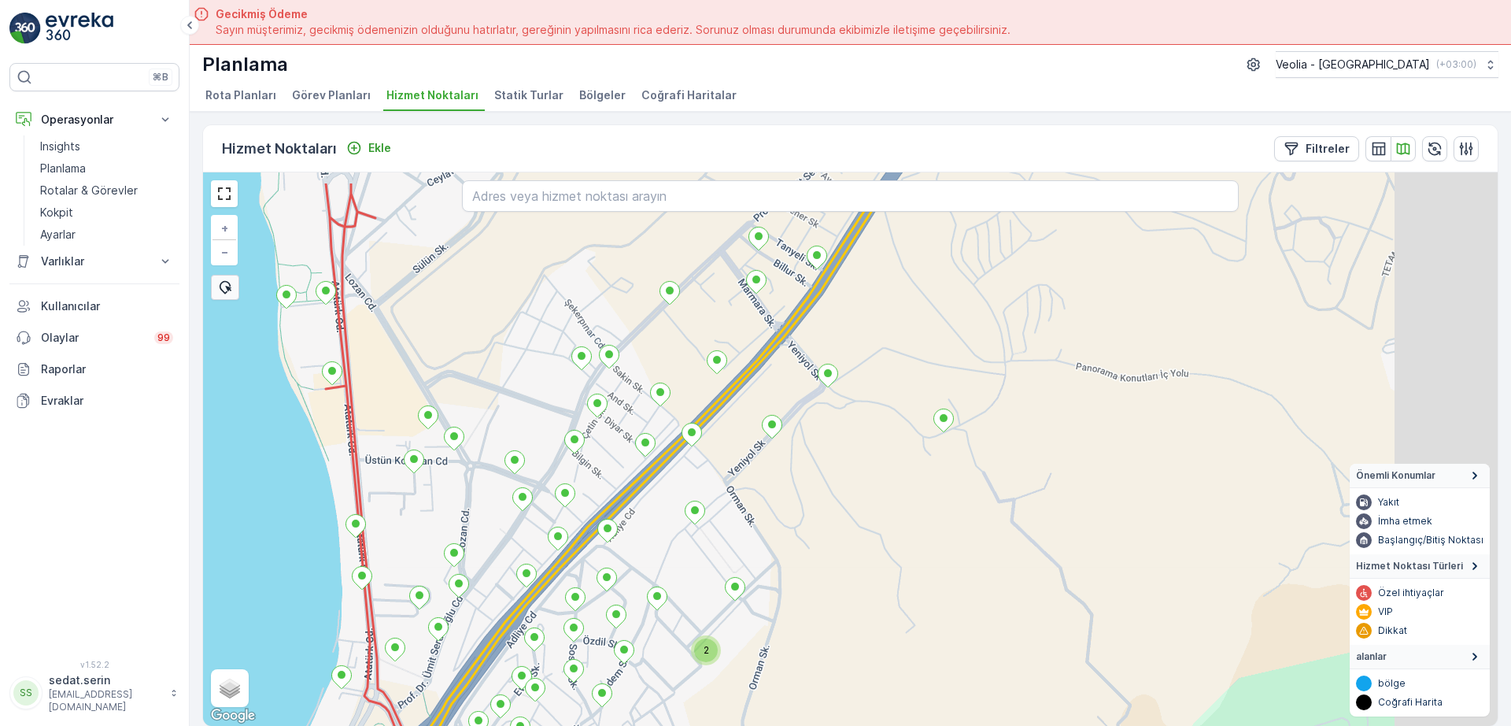
drag, startPoint x: 1155, startPoint y: 380, endPoint x: 1022, endPoint y: 421, distance: 139.1
click at [1022, 421] on div "2 + − Uydu Yol haritası Arazi Karışık Leaflet Klavye kısayolları Harita Veriler…" at bounding box center [850, 448] width 1294 height 553
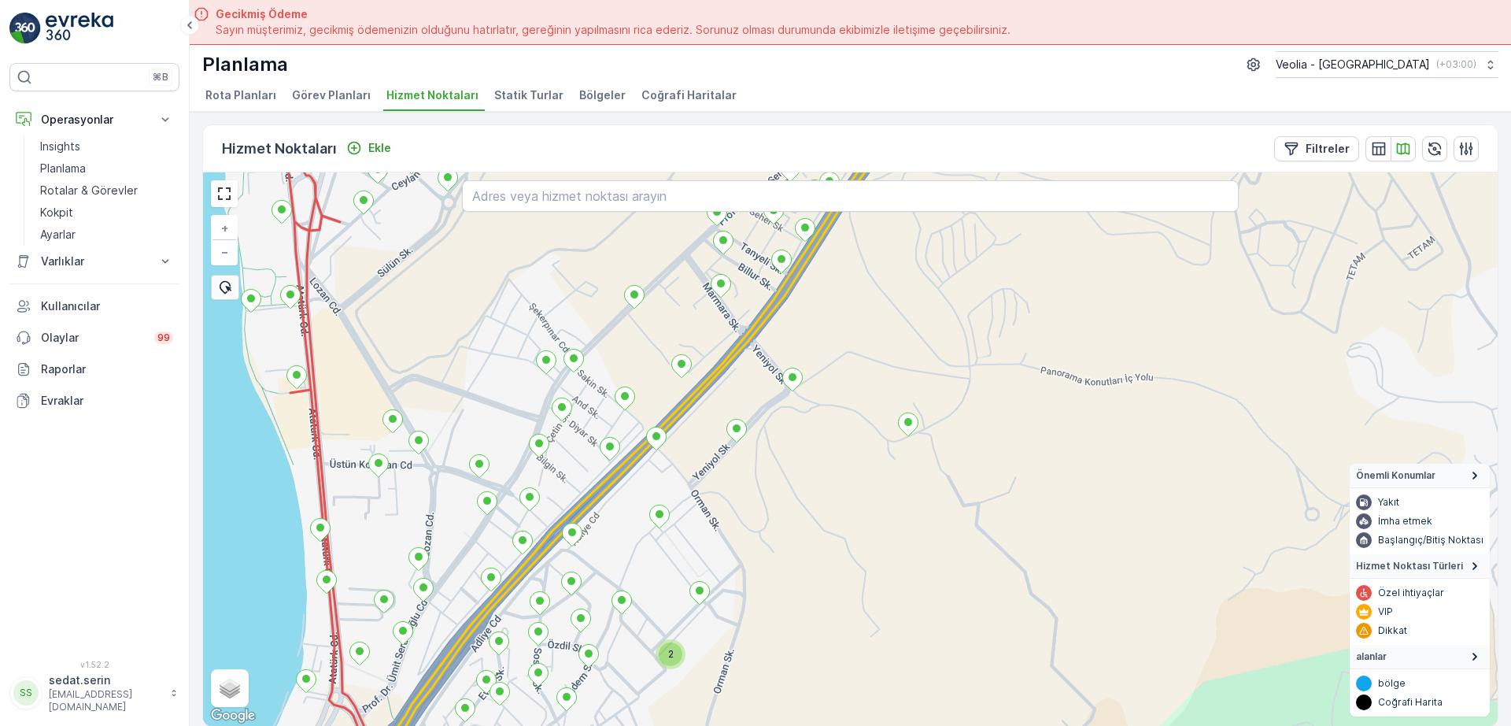
drag, startPoint x: 1153, startPoint y: 344, endPoint x: 1091, endPoint y: 429, distance: 104.8
click at [1091, 429] on div "2 + − Uydu Yol haritası Arazi Karışık Leaflet Klavye kısayolları Harita Veriler…" at bounding box center [850, 448] width 1294 height 553
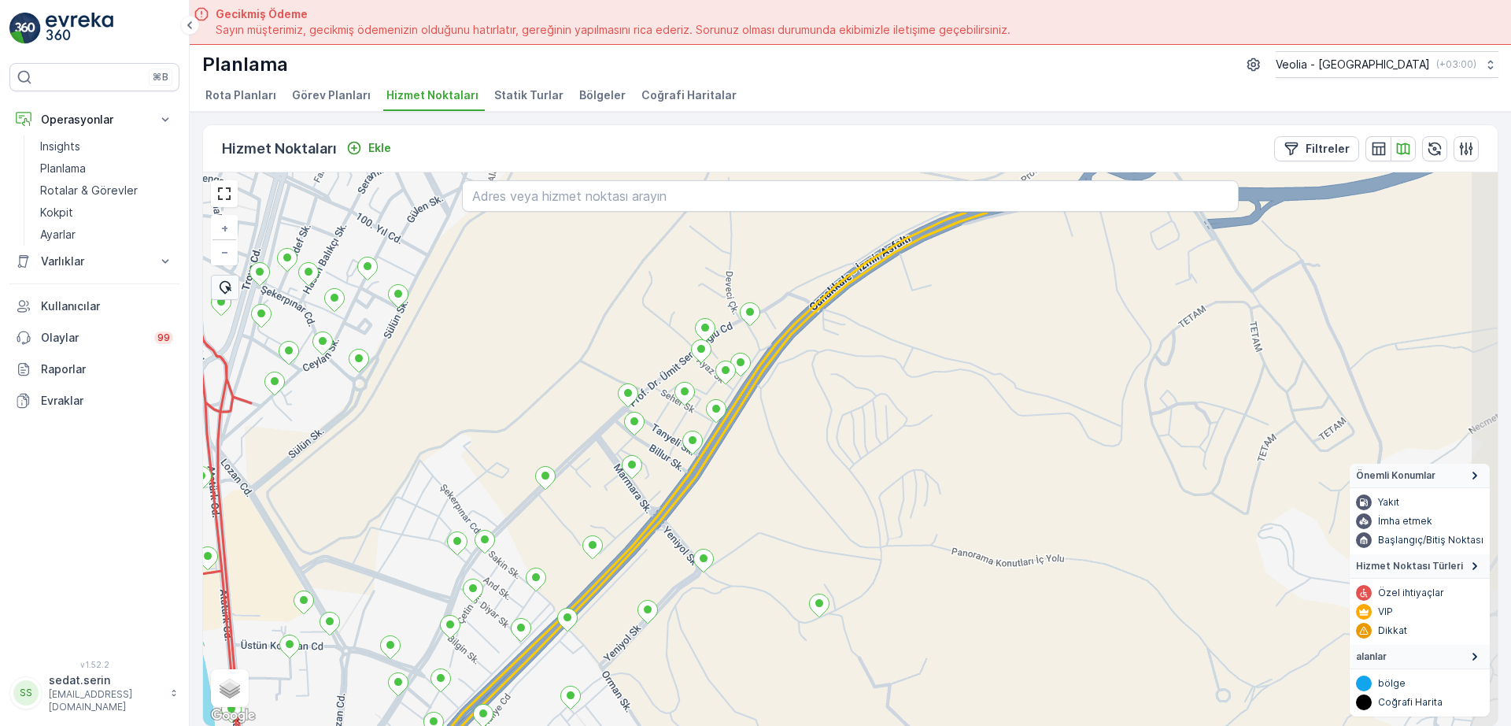
drag, startPoint x: 1120, startPoint y: 383, endPoint x: 1093, endPoint y: 478, distance: 98.9
click at [1093, 478] on div "+ − Uydu Yol haritası Arazi Karışık Leaflet Klavye kısayolları Harita Verileri …" at bounding box center [850, 448] width 1294 height 553
click at [338, 98] on span "Görev Planları" at bounding box center [331, 95] width 79 height 16
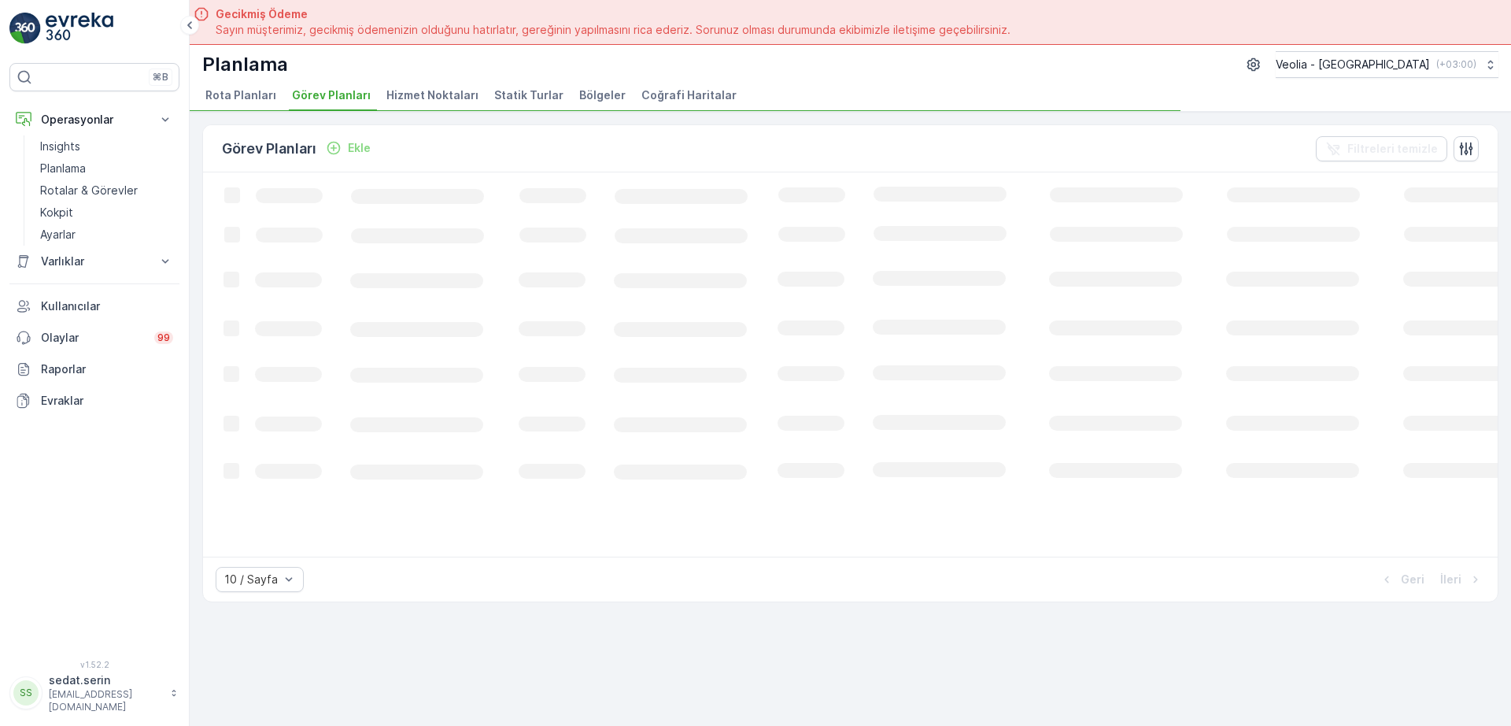
click at [423, 99] on span "Hizmet Noktaları" at bounding box center [432, 95] width 92 height 16
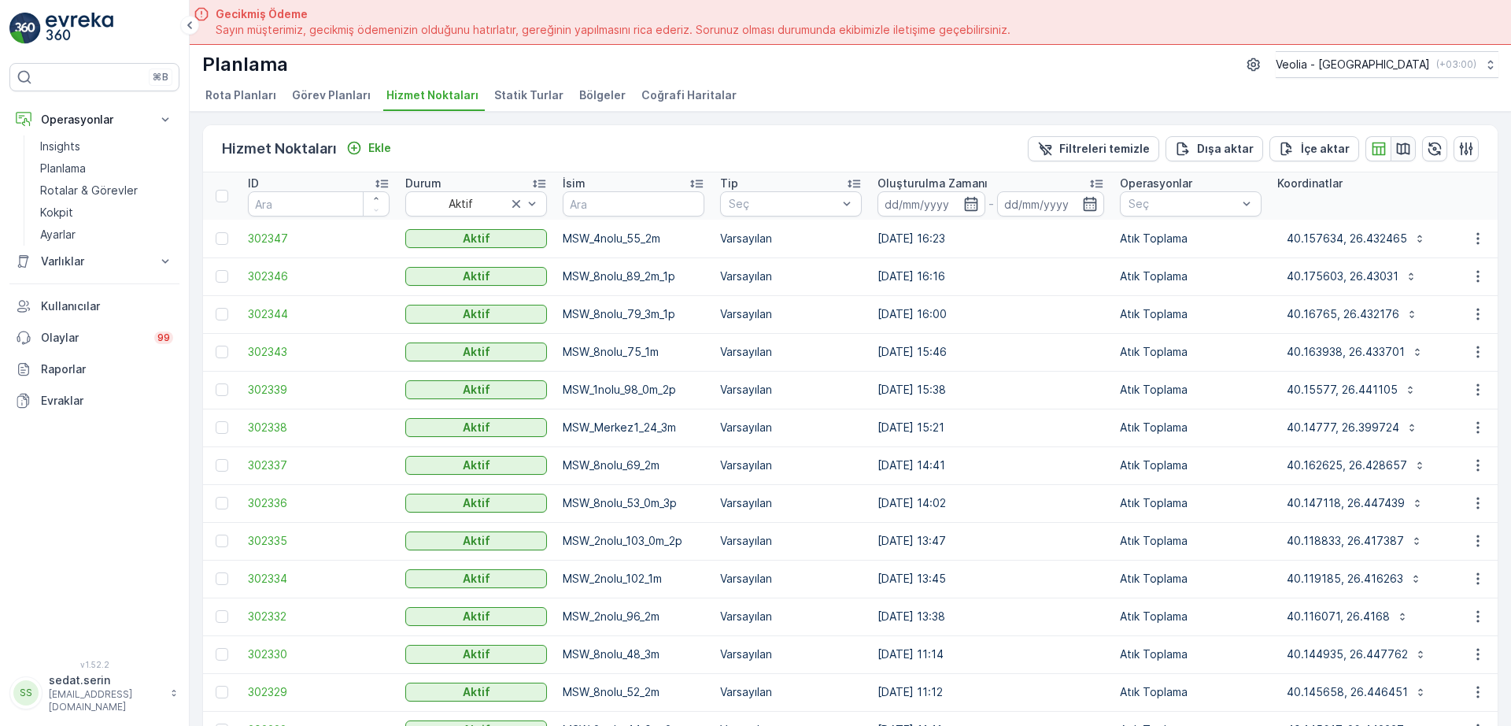
click at [1401, 147] on icon "button" at bounding box center [1403, 149] width 16 height 16
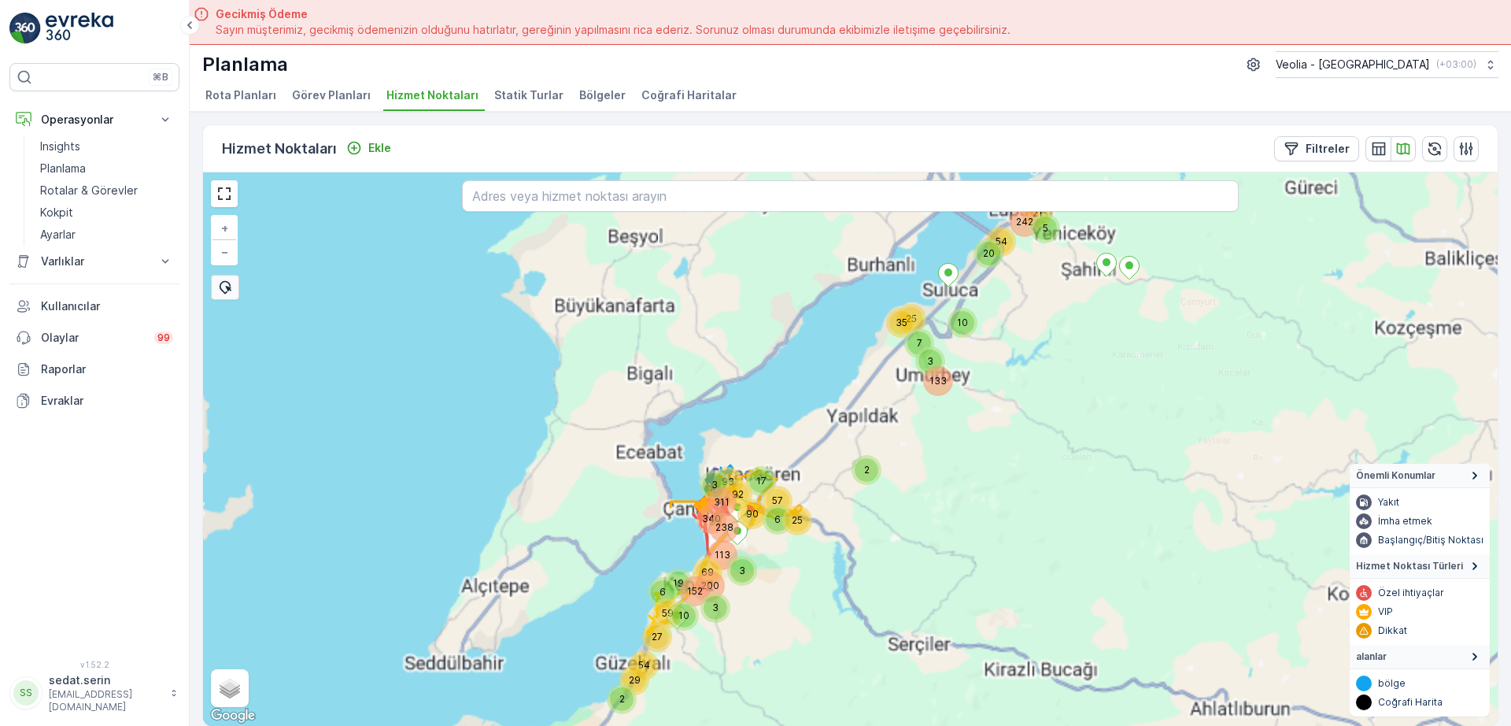
drag, startPoint x: 807, startPoint y: 518, endPoint x: 969, endPoint y: 396, distance: 202.2
click at [956, 405] on div "2 133 72 92 93 340 90 113 311 238 57 27 54 29 59 3 25 3 200 69 152 3 10 19 6 6 …" at bounding box center [850, 448] width 1294 height 553
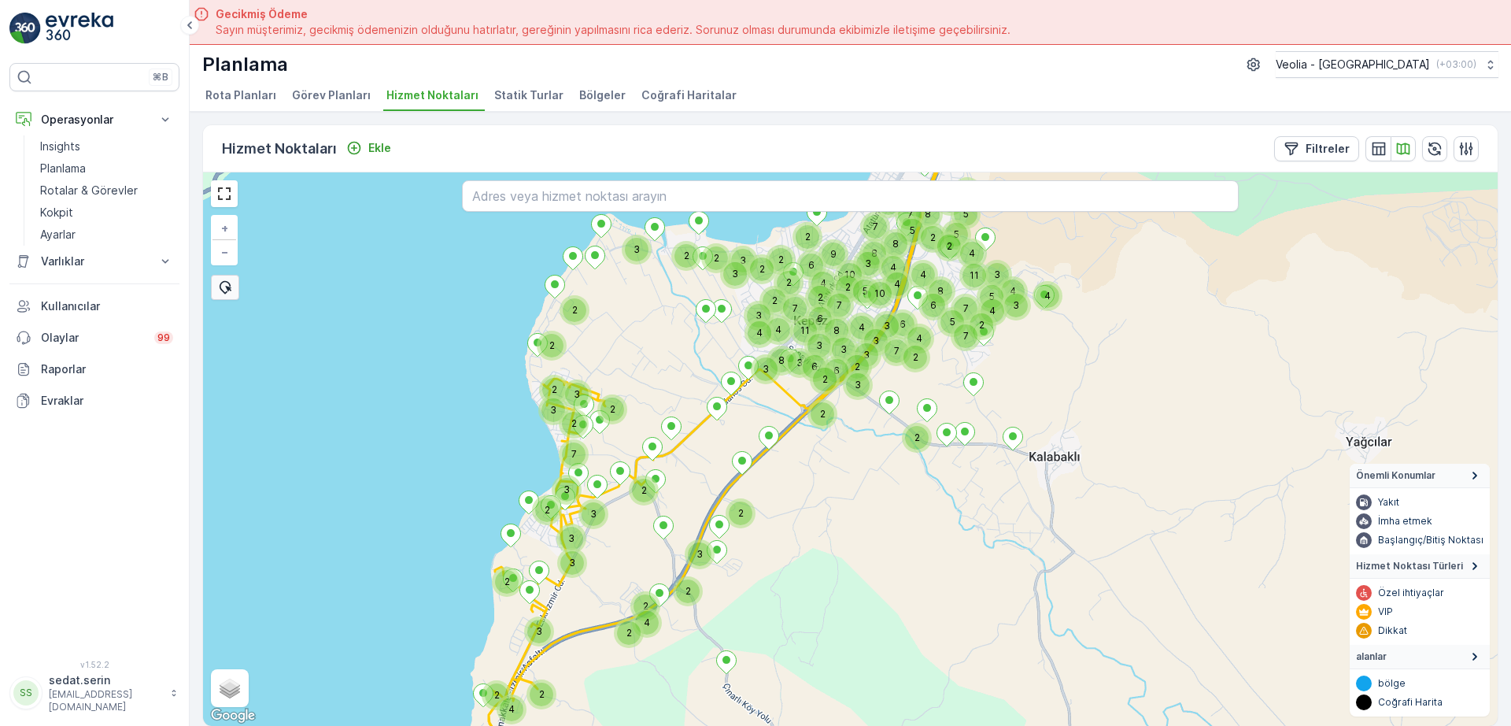
drag, startPoint x: 1025, startPoint y: 230, endPoint x: 1051, endPoint y: 427, distance: 199.2
click at [1034, 548] on div "2 2 2 2 4 4 8 3 11 4 3 3 3 4 7 3 7 8 2 3 2 2 3 6 6 3 2 3 2 4 9 2 3 2 8 3 4 2 4 …" at bounding box center [850, 448] width 1294 height 553
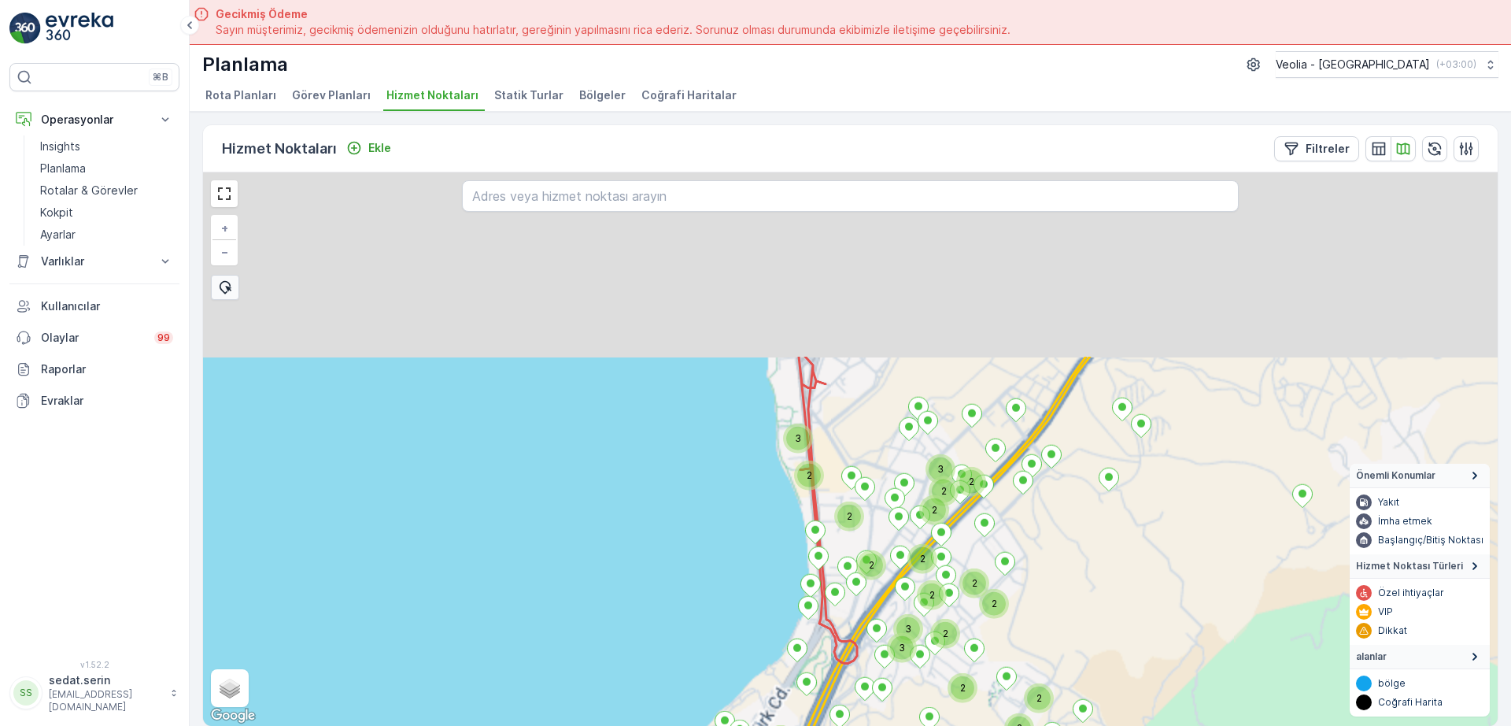
drag, startPoint x: 1184, startPoint y: 268, endPoint x: 1164, endPoint y: 400, distance: 132.9
click at [1198, 591] on div "2 2 2 2 3 2 2 2 2 2 2 2 2 2 5 3 7 2 5 2 4 2 5 2 3 2 2 3 2 3 3 3 2 2 2 2 2 3 3 3…" at bounding box center [850, 448] width 1294 height 553
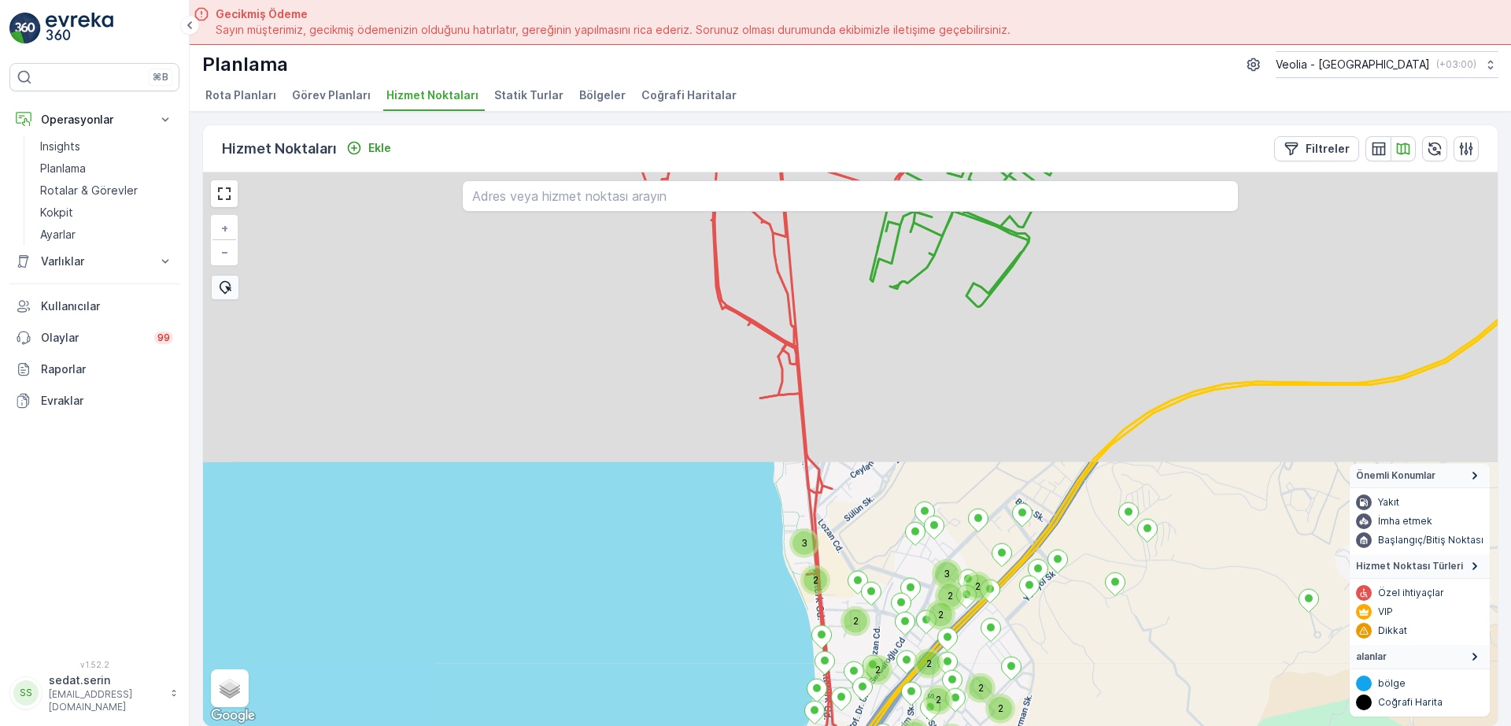
drag, startPoint x: 1161, startPoint y: 408, endPoint x: 1140, endPoint y: 412, distance: 21.5
click at [1176, 552] on icon at bounding box center [1205, 470] width 755 height 664
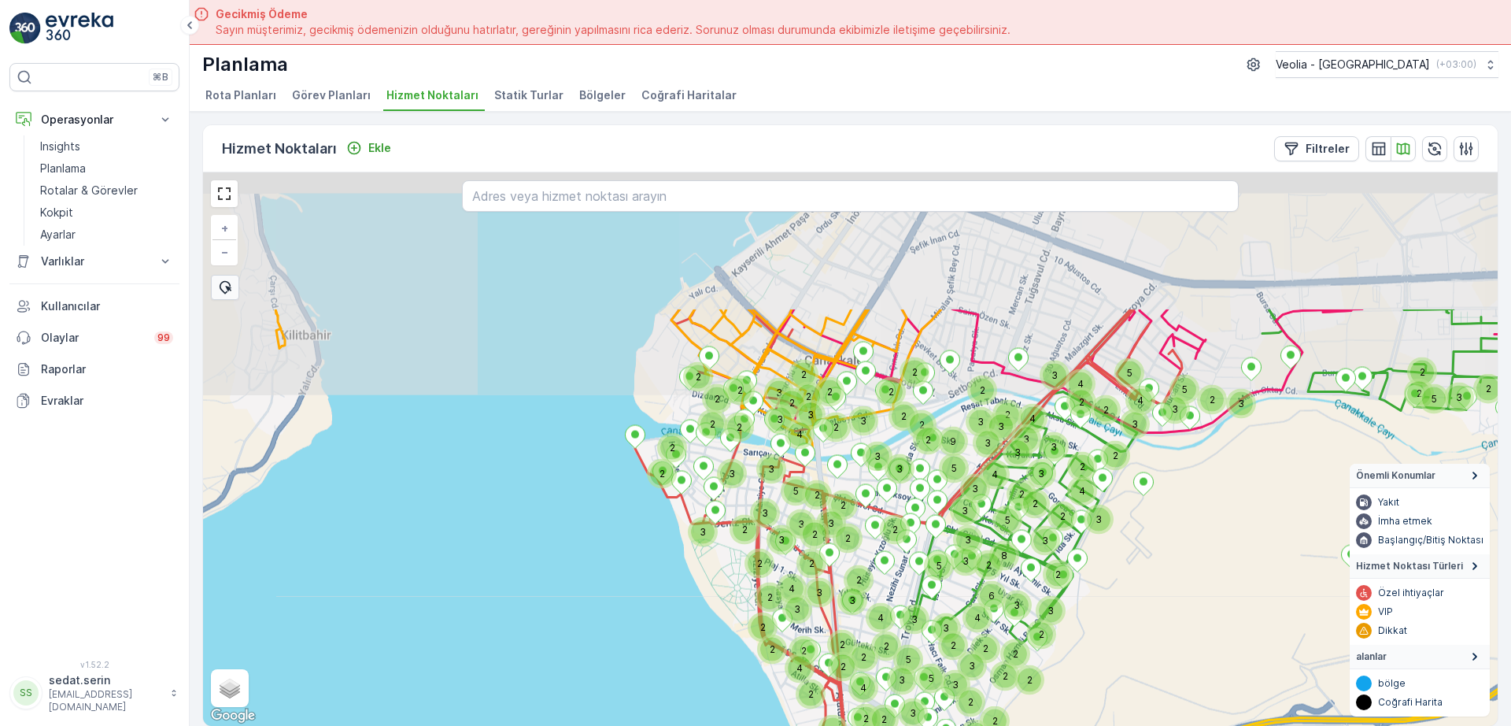
drag, startPoint x: 1148, startPoint y: 427, endPoint x: 1142, endPoint y: 534, distance: 108.0
click at [1164, 556] on div "2 3 2 3 2 2 2 2 2 2 2 3 2 3 3 3 3 3 3 2 3 2 2 6 4 2 8 2 5 3 3 3 5 3 5 4 3 2 6 2…" at bounding box center [850, 448] width 1294 height 553
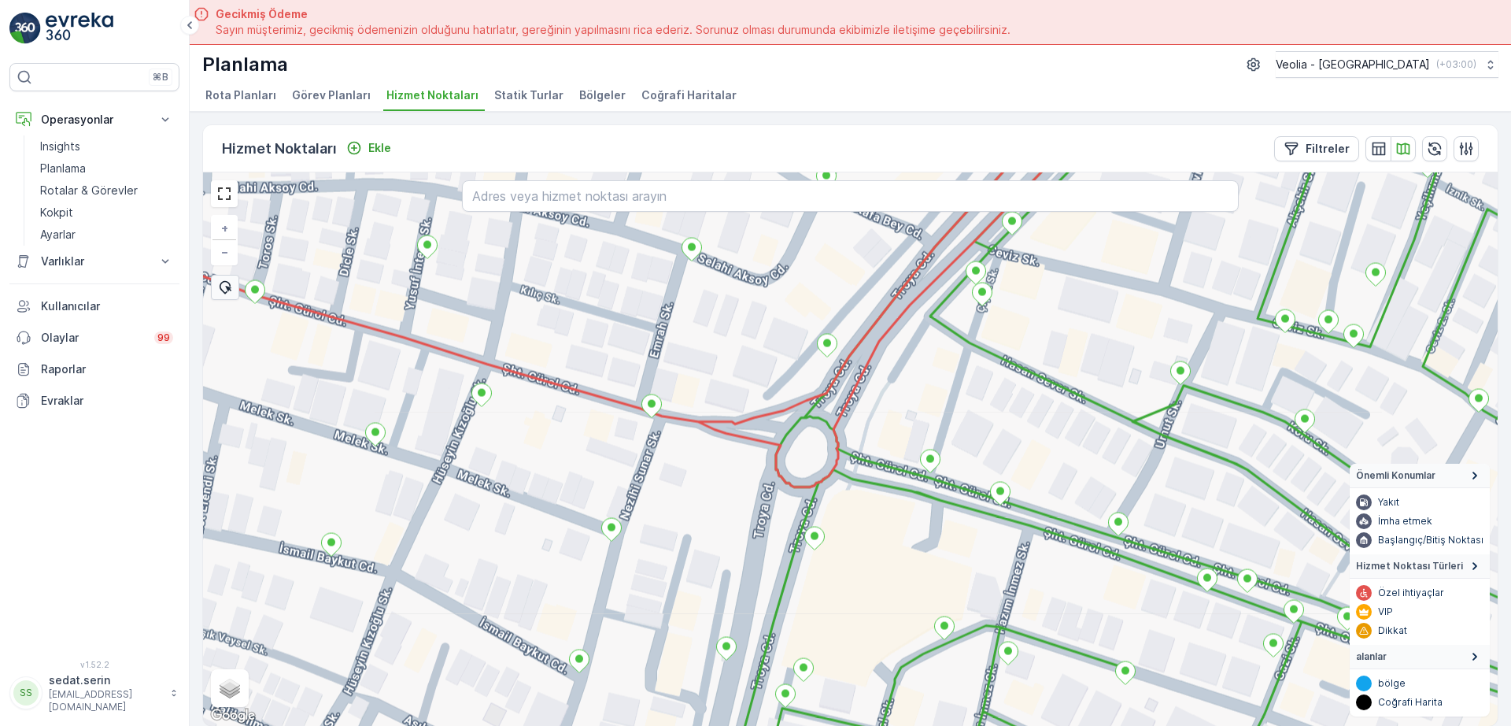
click at [494, 86] on li "Statik Turlar" at bounding box center [530, 97] width 79 height 27
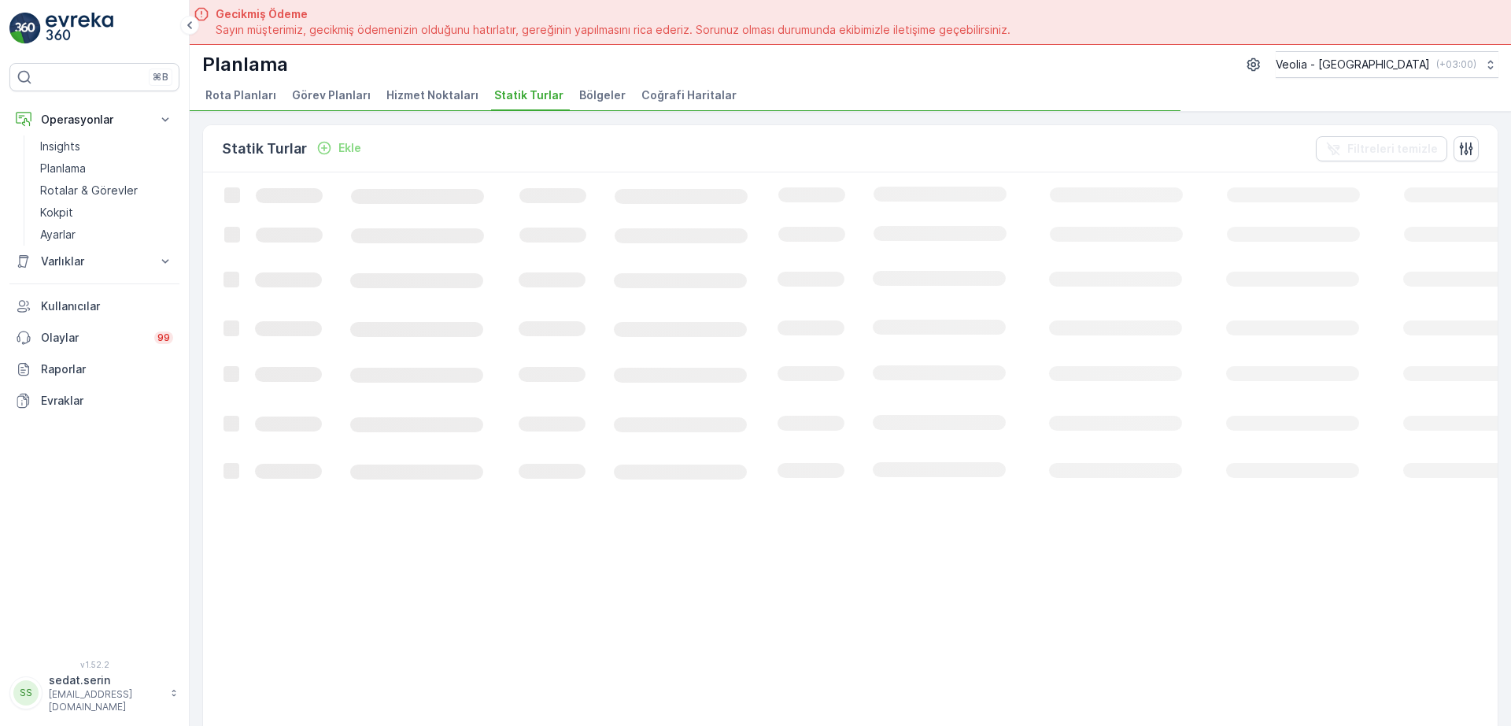
click at [430, 100] on span "Hizmet Noktaları" at bounding box center [432, 95] width 92 height 16
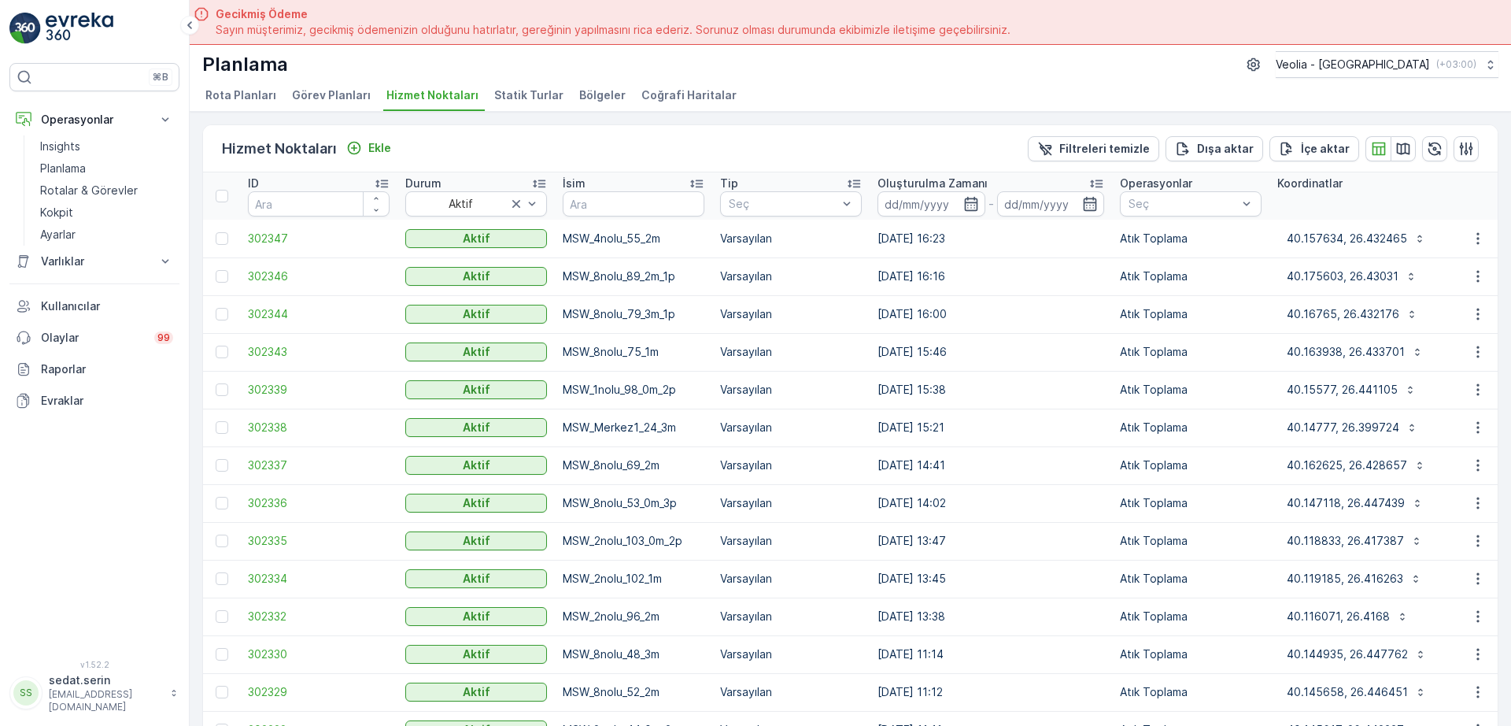
click at [631, 199] on input "text" at bounding box center [634, 203] width 142 height 25
type input "MSW_"
click at [1220, 146] on p "Dışa aktar" at bounding box center [1225, 149] width 57 height 16
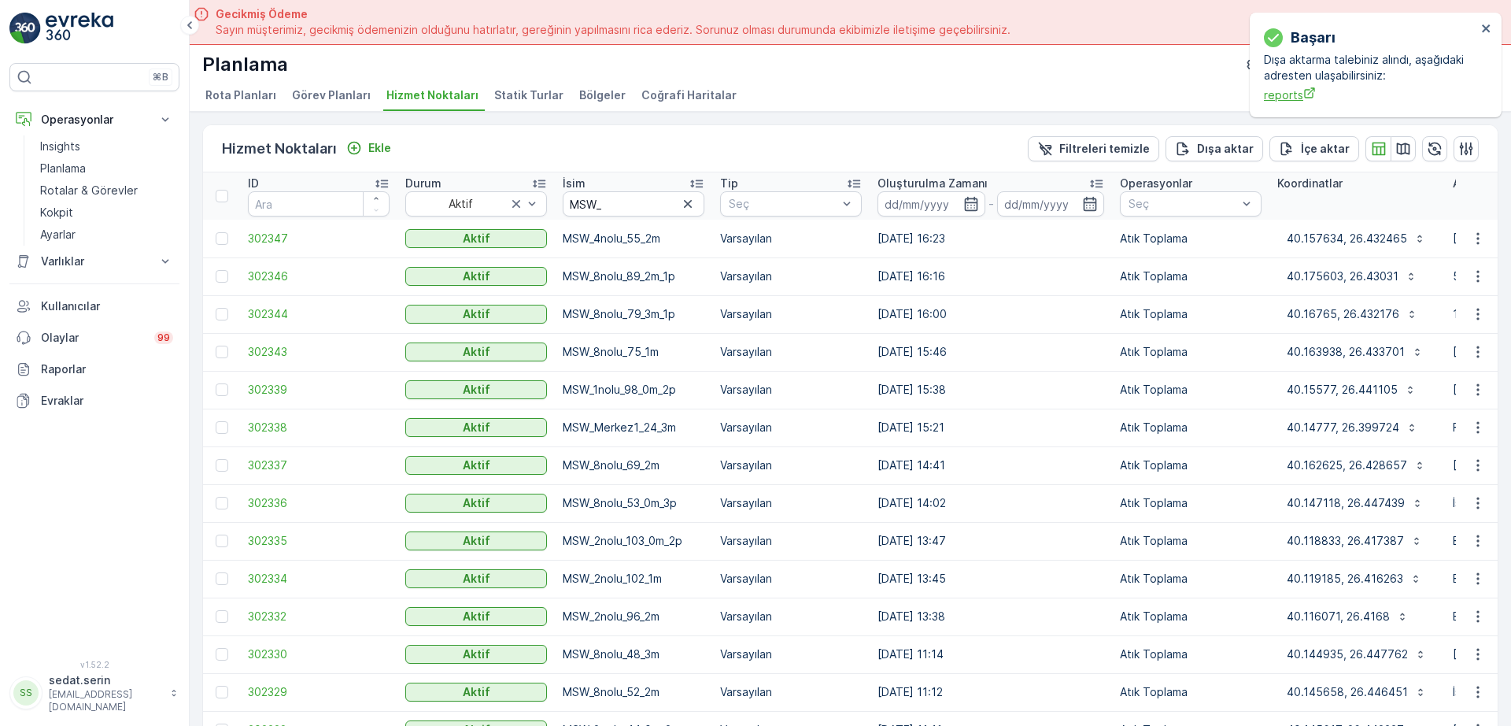
click at [1294, 94] on span "reports" at bounding box center [1370, 95] width 212 height 17
click at [618, 98] on ul "Rota Planları Görev Planları Hizmet Noktaları Statik Turlar Bölgeler Coğrafi Ha…" at bounding box center [843, 97] width 1283 height 27
click at [581, 96] on span "Bölgeler" at bounding box center [602, 95] width 46 height 16
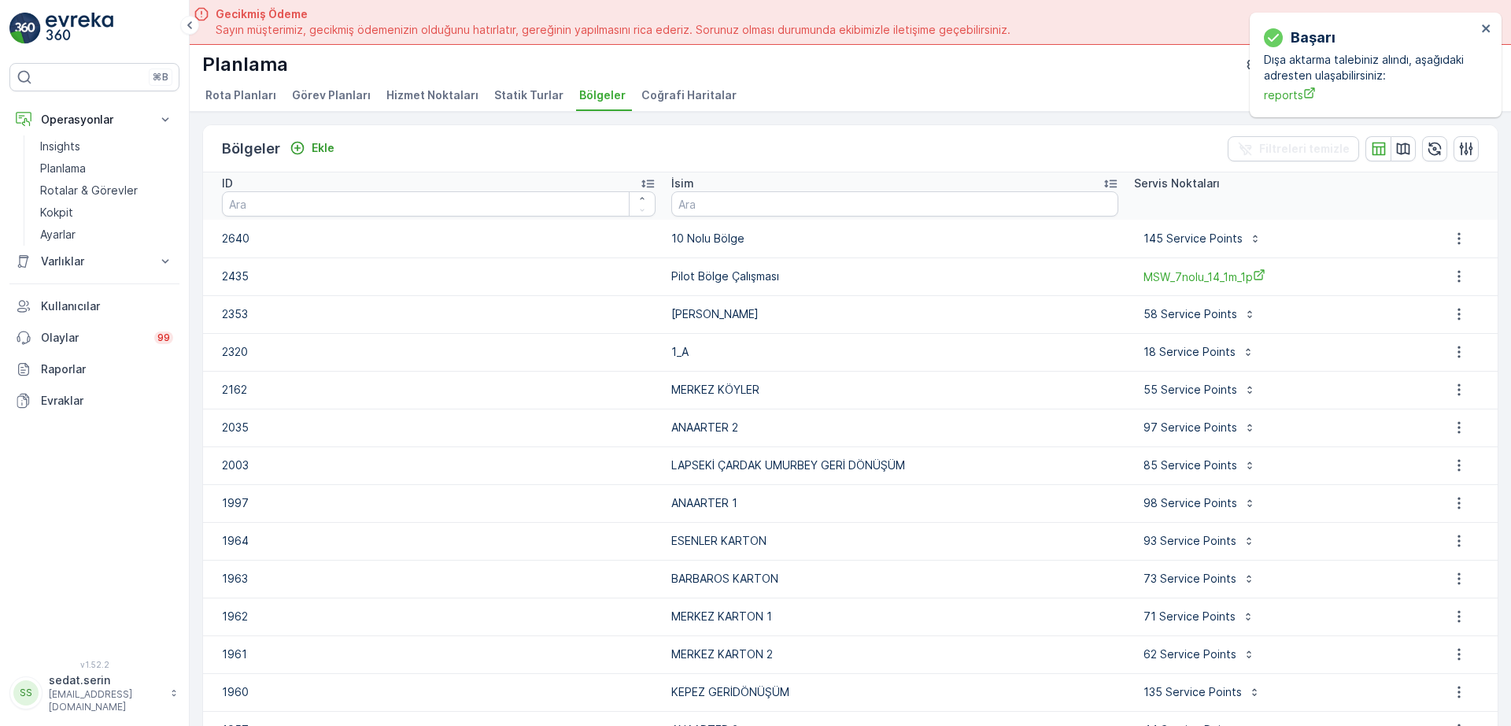
click at [663, 361] on td "1_A" at bounding box center [894, 352] width 463 height 38
click at [1451, 349] on icon "button" at bounding box center [1459, 352] width 16 height 16
click at [1445, 379] on span "Bölgeyi düzenle" at bounding box center [1462, 375] width 85 height 16
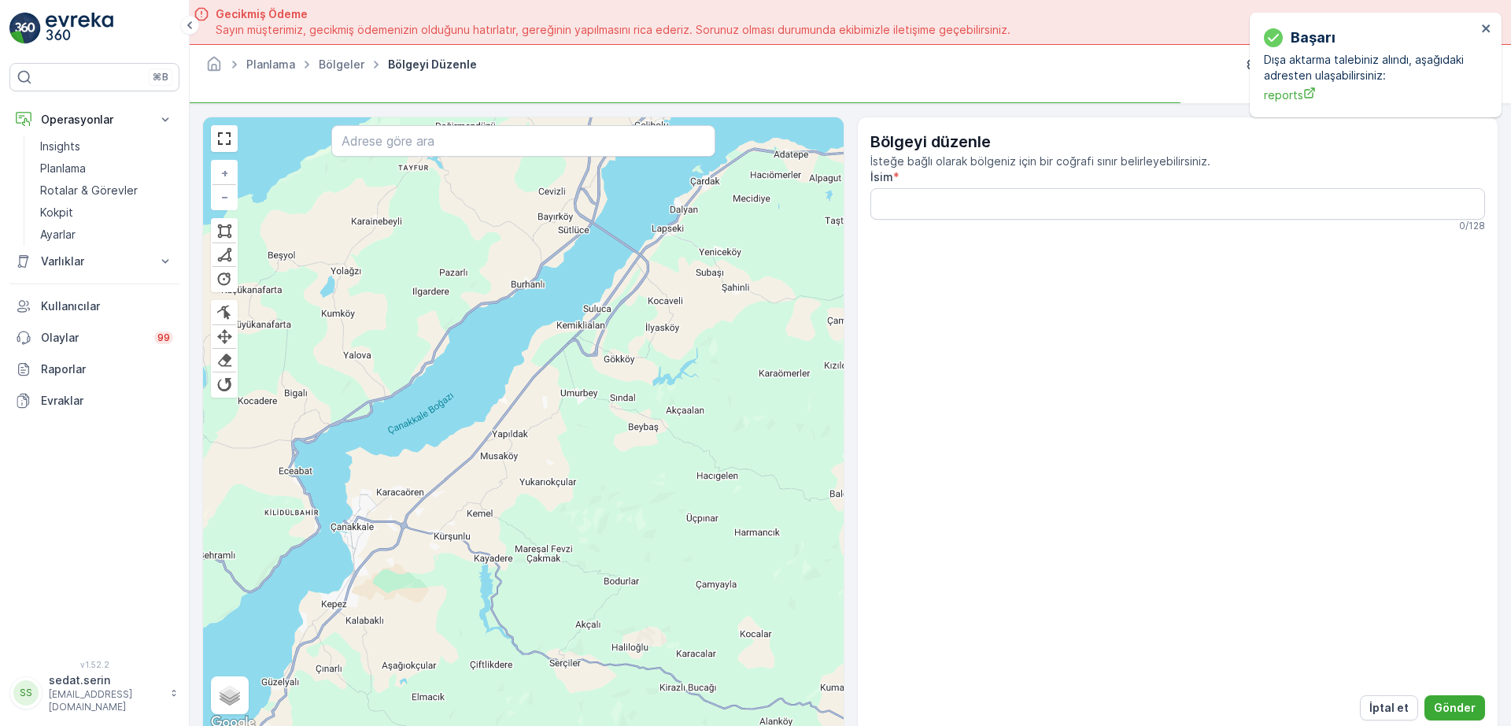
type input "1_A"
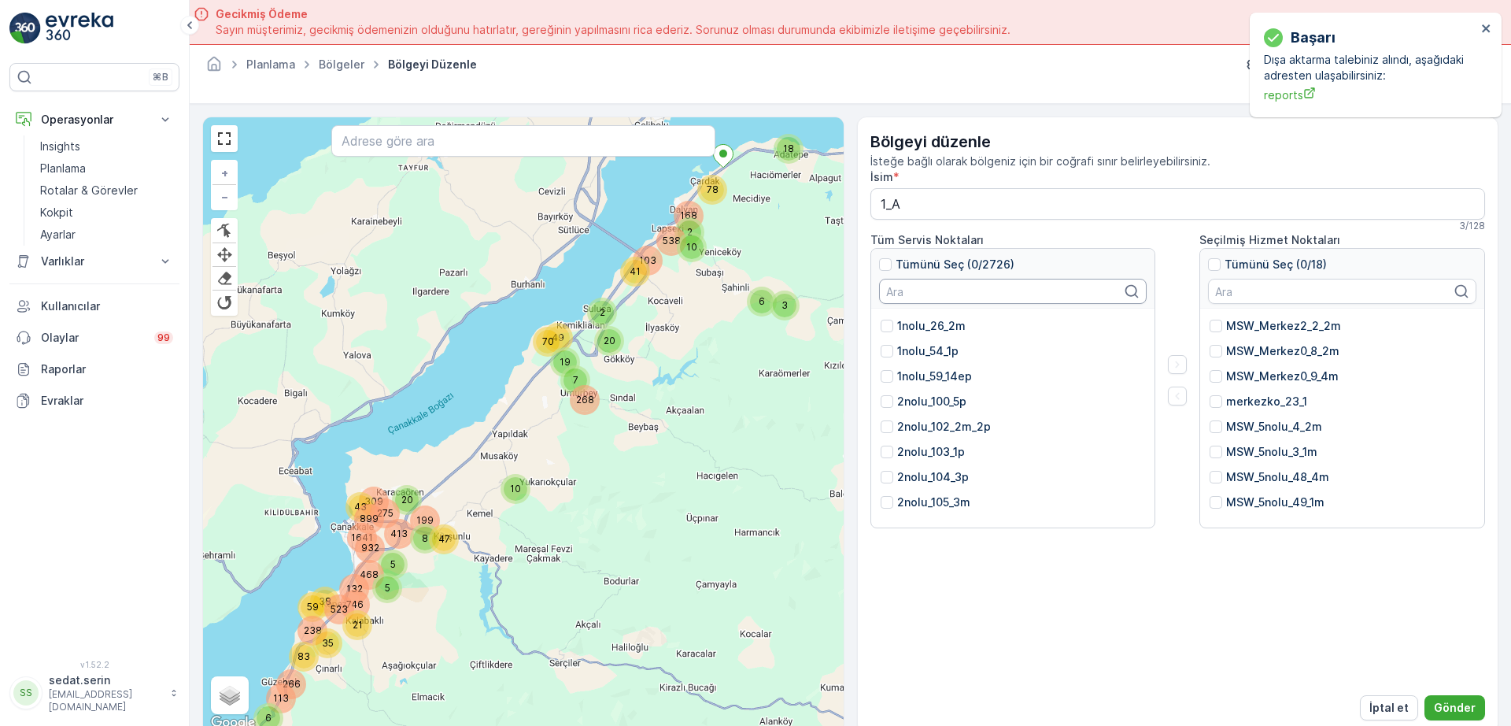
click at [964, 285] on input "text" at bounding box center [1013, 291] width 268 height 25
type input "1nolu"
click at [888, 325] on div at bounding box center [887, 325] width 13 height 13
click at [881, 318] on input "1nolu_26_2m" at bounding box center [881, 318] width 0 height 0
click at [890, 345] on div at bounding box center [887, 351] width 13 height 13
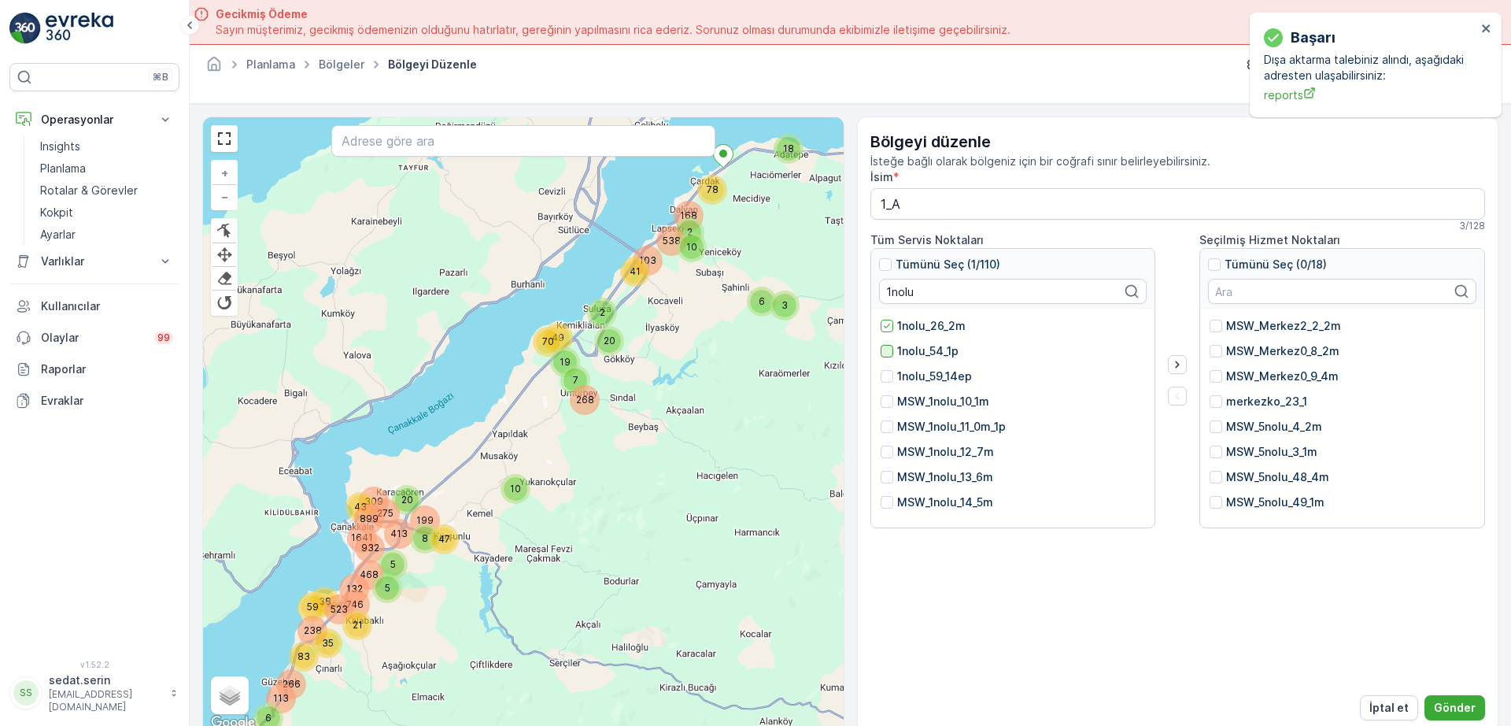
click at [881, 343] on input "1nolu_54_1p" at bounding box center [881, 343] width 0 height 0
click at [890, 352] on icon at bounding box center [886, 350] width 11 height 11
click at [881, 343] on input "1nolu_54_1p" at bounding box center [881, 343] width 0 height 0
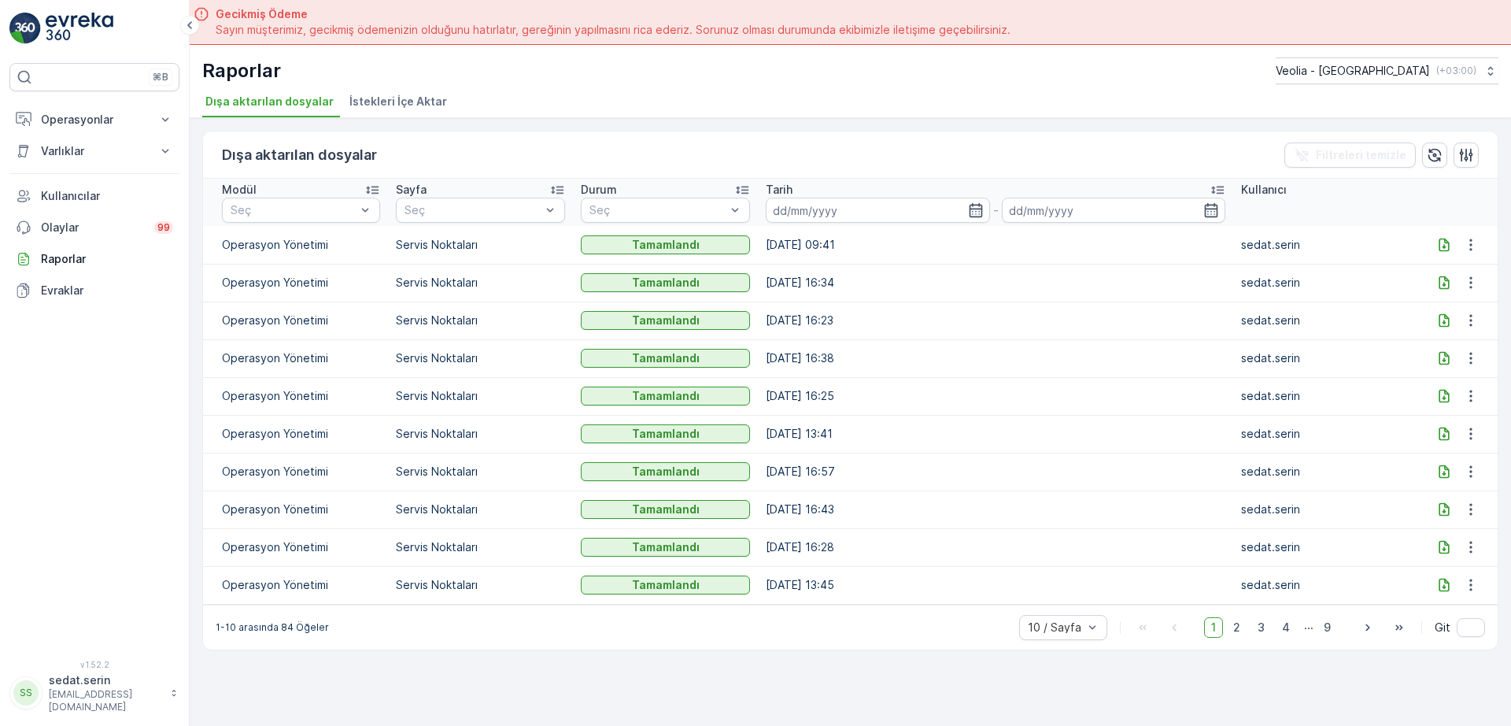
click at [1446, 243] on icon at bounding box center [1444, 245] width 16 height 16
